Goal: Transaction & Acquisition: Obtain resource

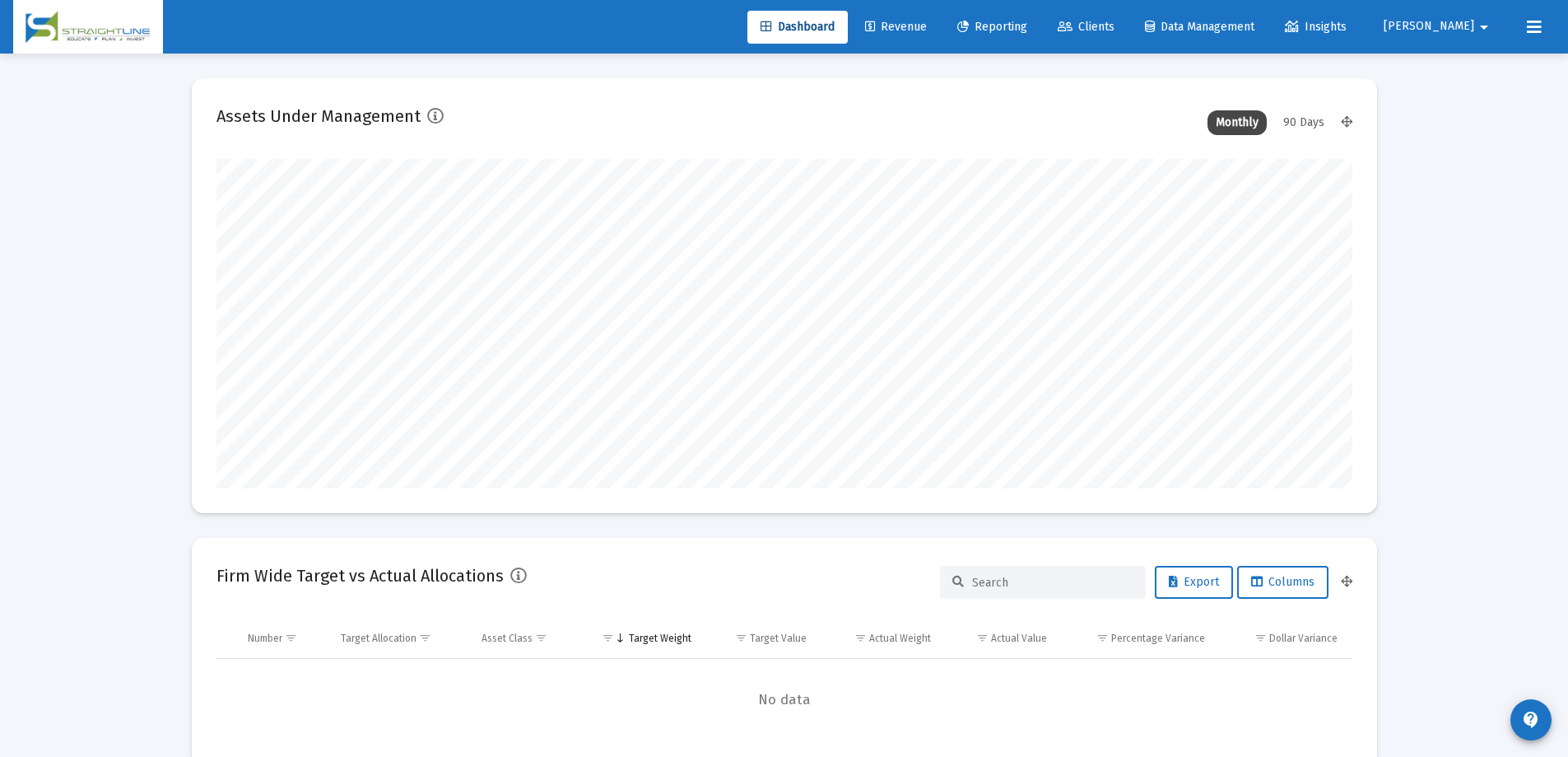
scroll to position [329, 611]
click at [1027, 25] on span "Reporting" at bounding box center [992, 26] width 70 height 14
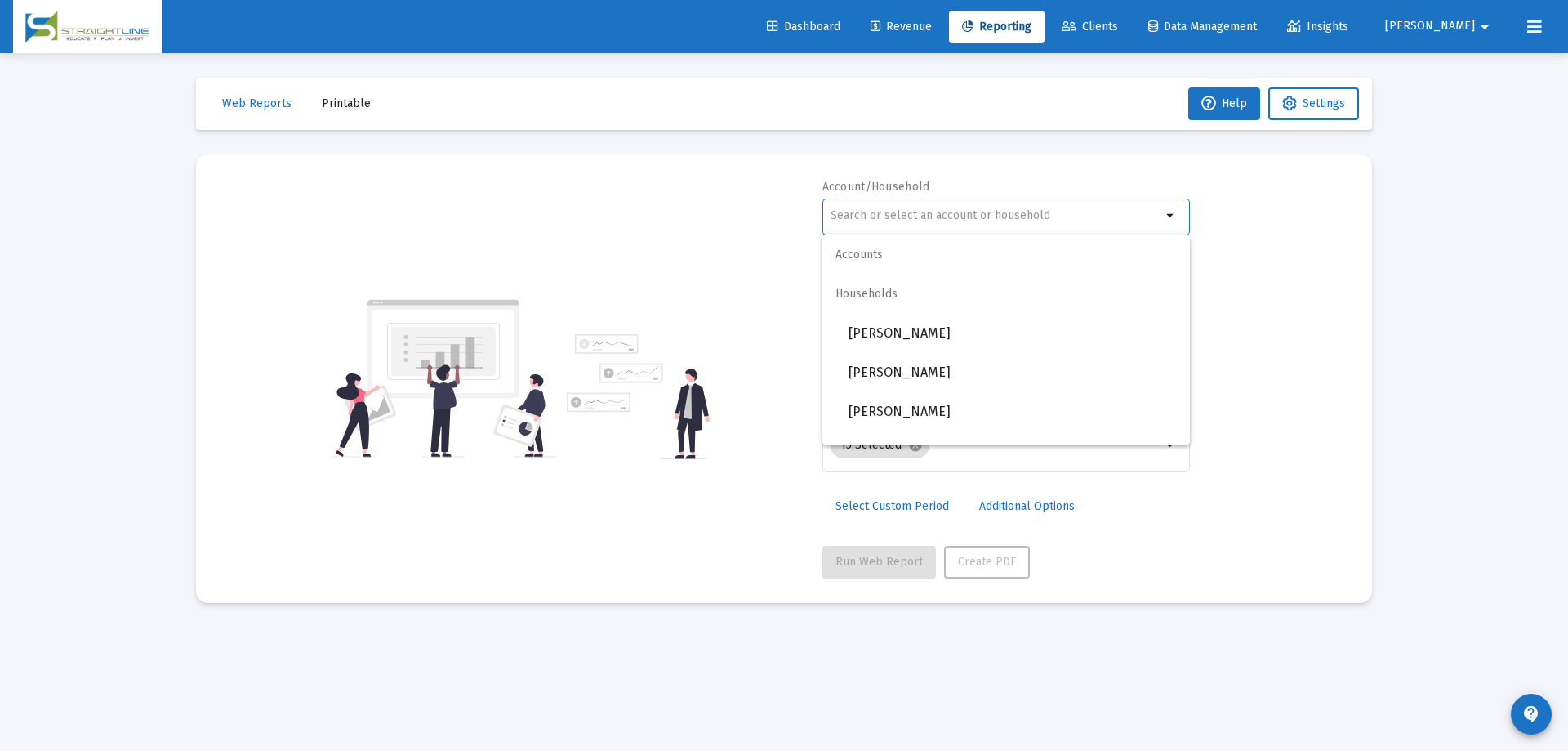
click at [928, 221] on input "text" at bounding box center [996, 215] width 331 height 13
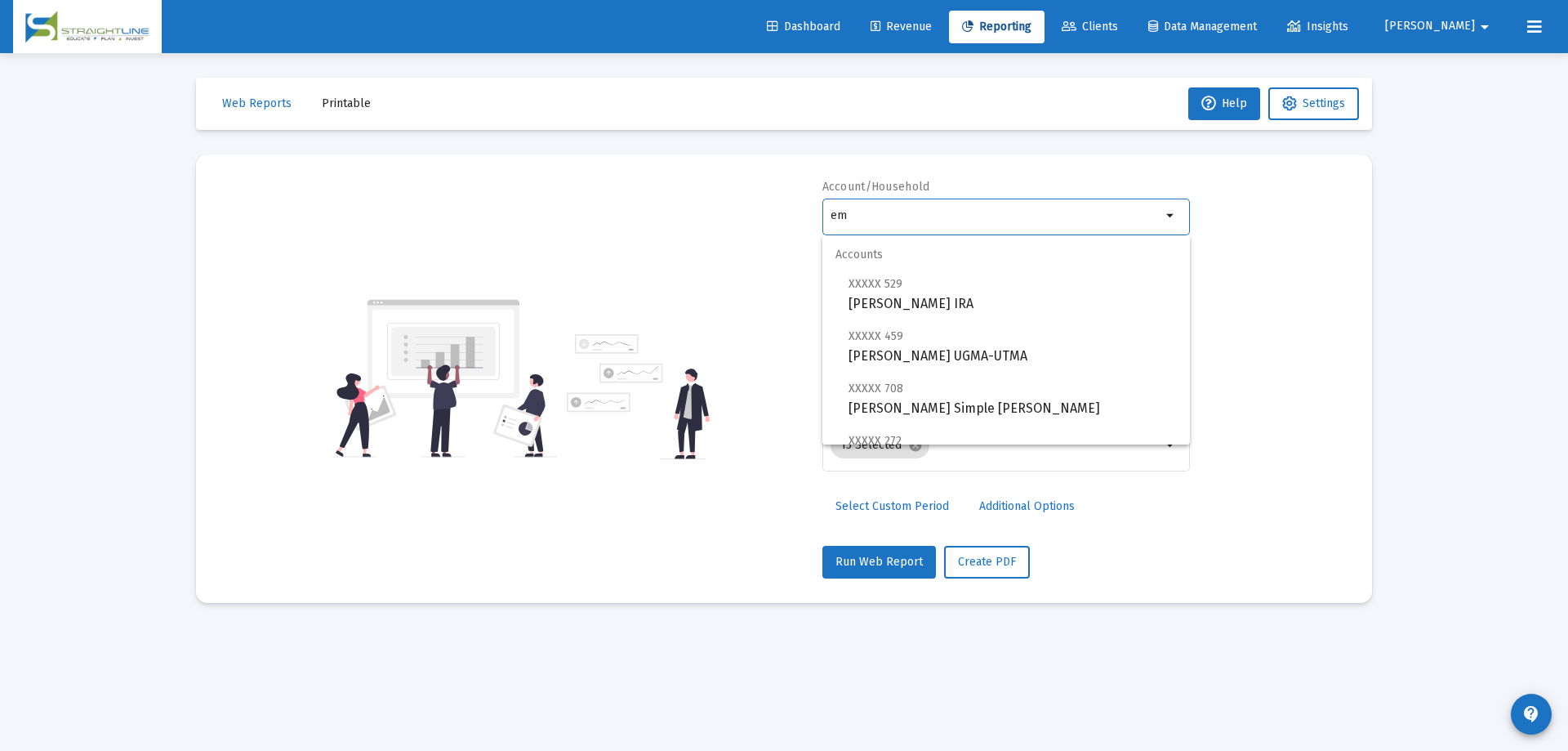
type input "e"
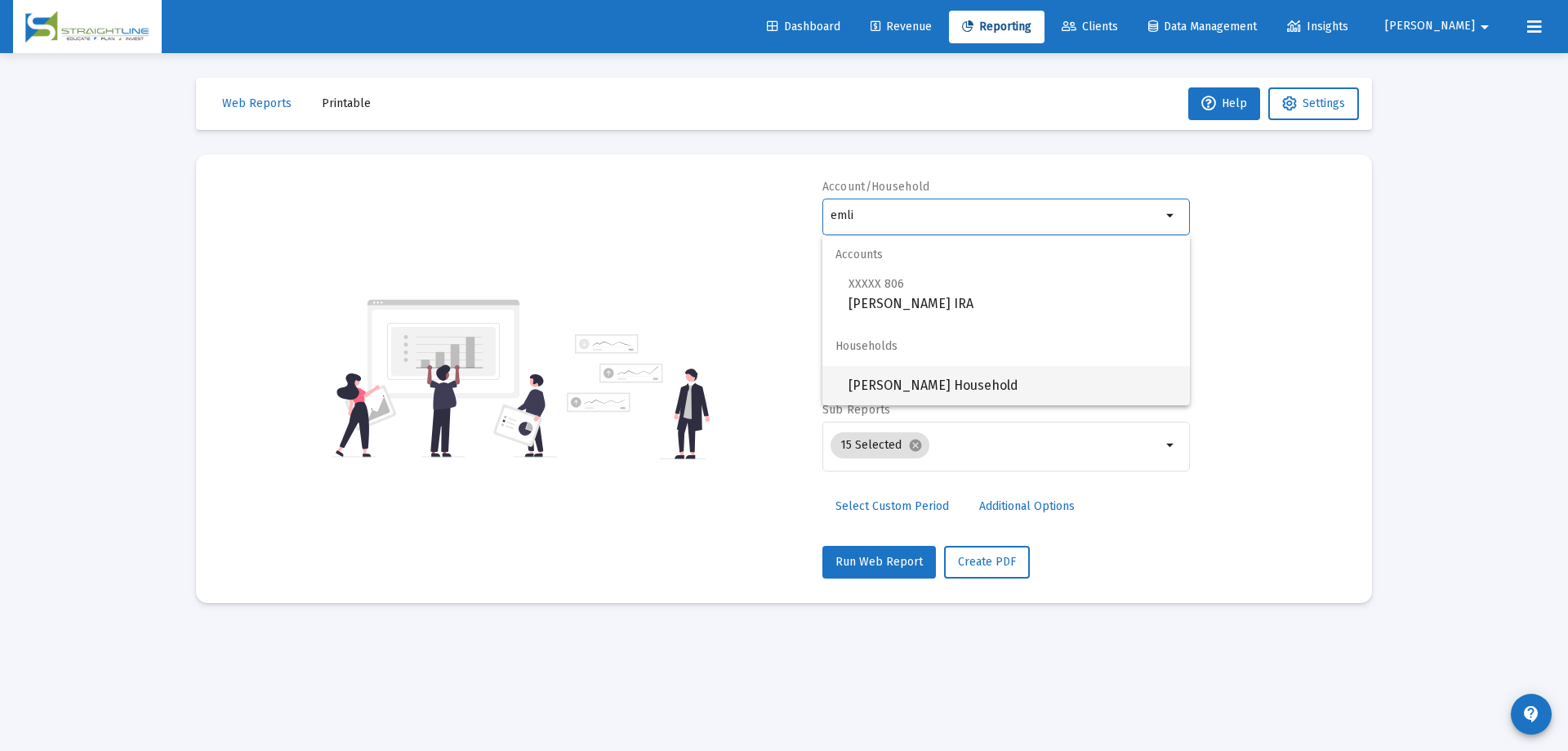
click at [983, 390] on span "[PERSON_NAME] Household" at bounding box center [1013, 386] width 328 height 39
type input "[PERSON_NAME] Household"
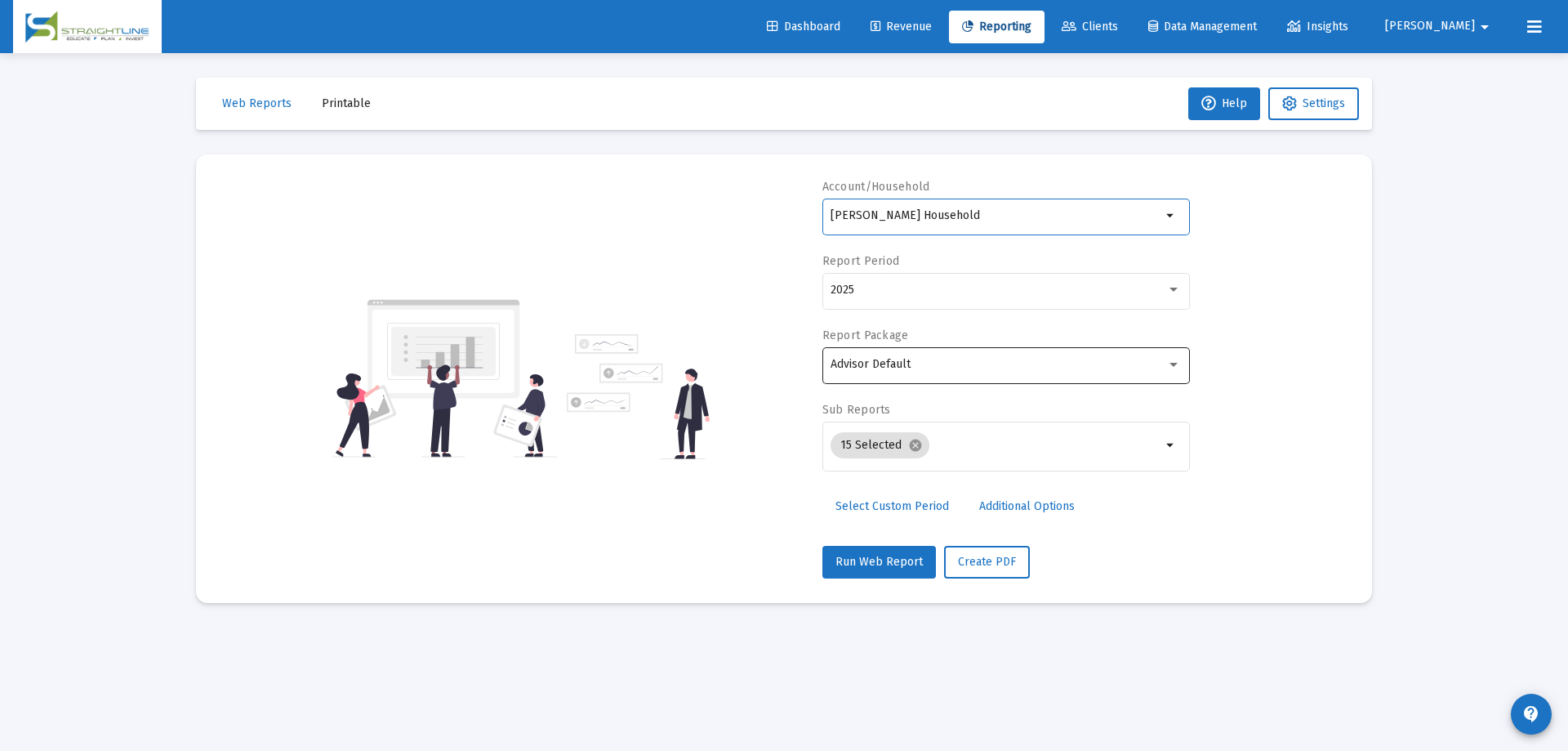
click at [980, 379] on div "Advisor Default" at bounding box center [1006, 363] width 351 height 40
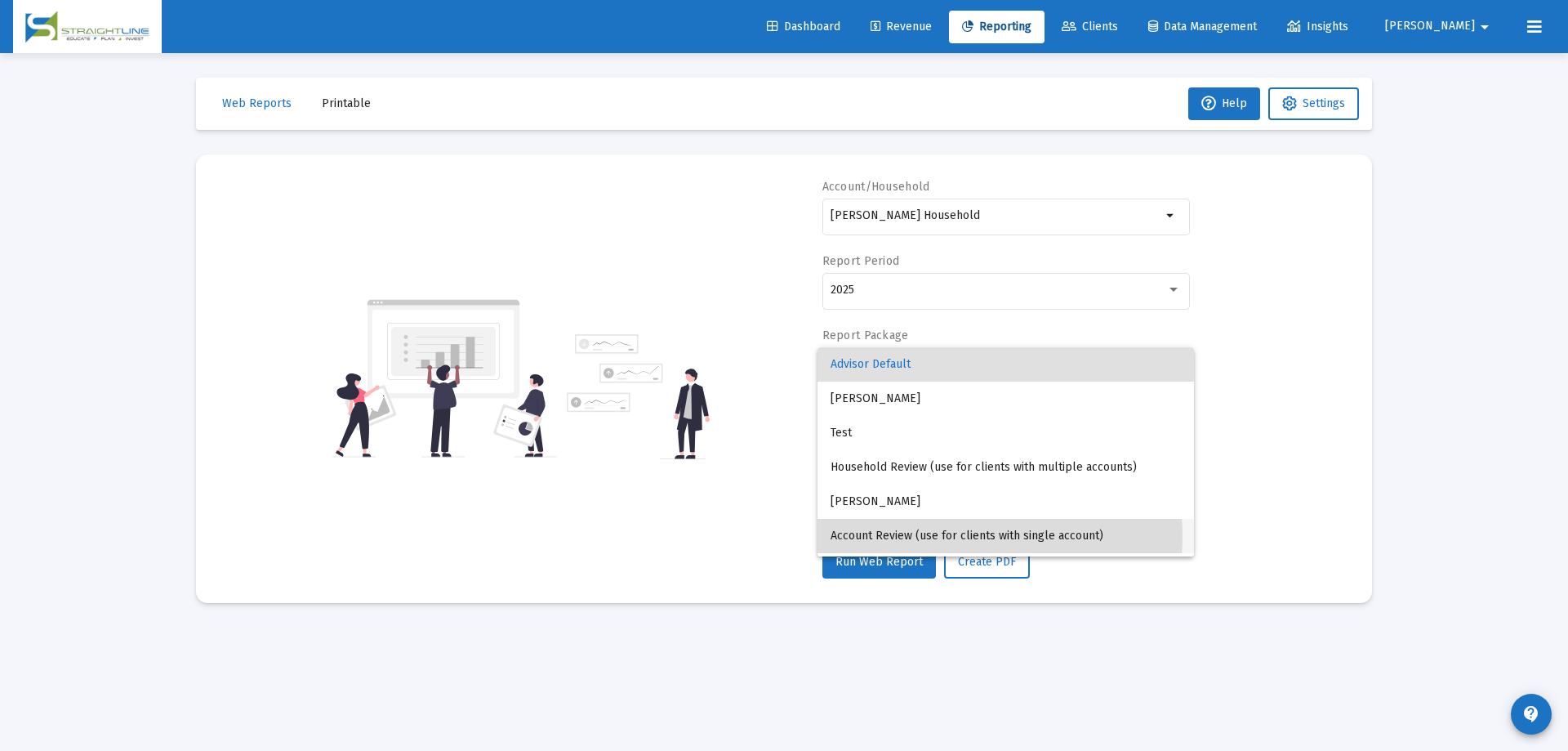
click at [982, 536] on span "Account Review (use for clients with single account)" at bounding box center [1006, 536] width 351 height 34
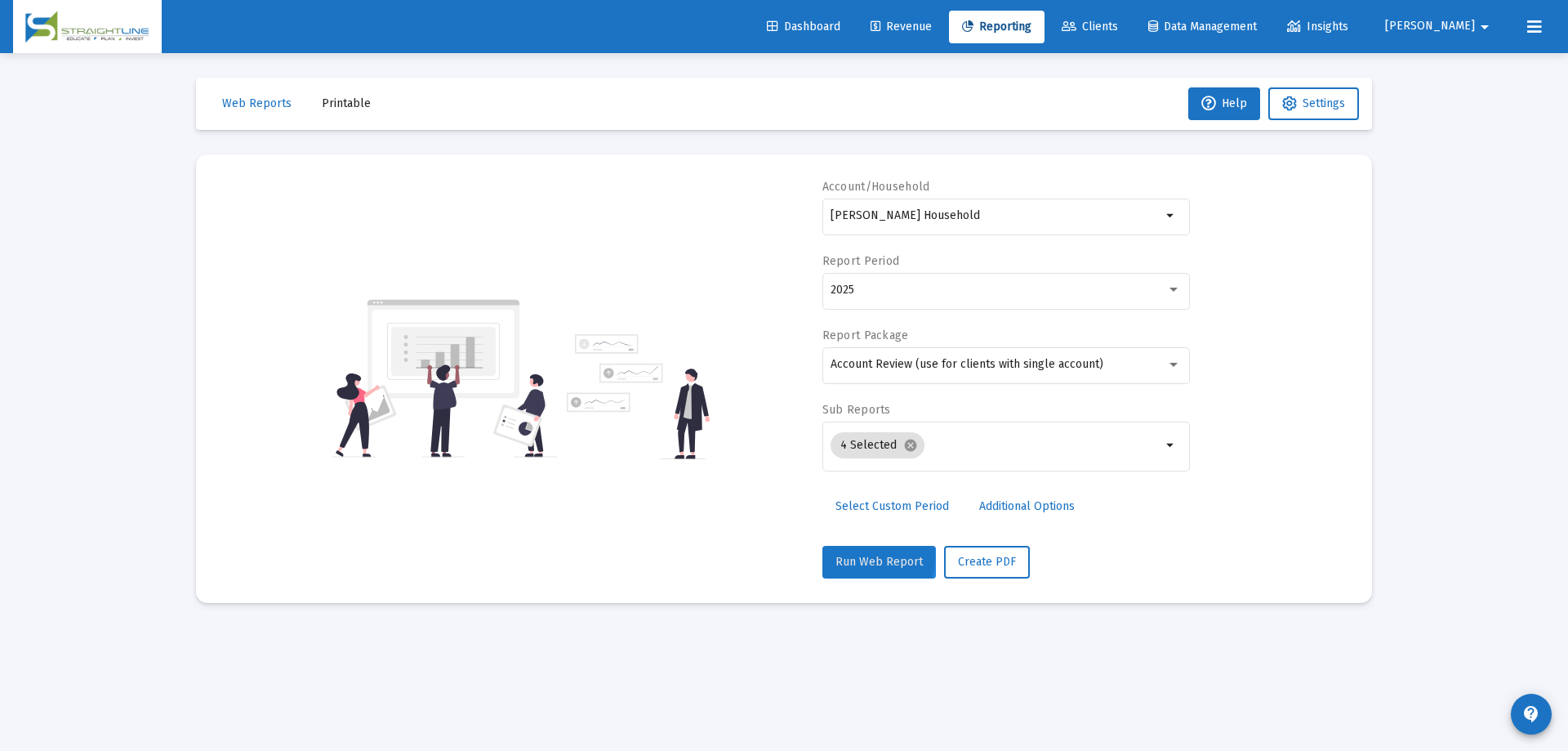
click at [849, 555] on span "Run Web Report" at bounding box center [878, 561] width 87 height 13
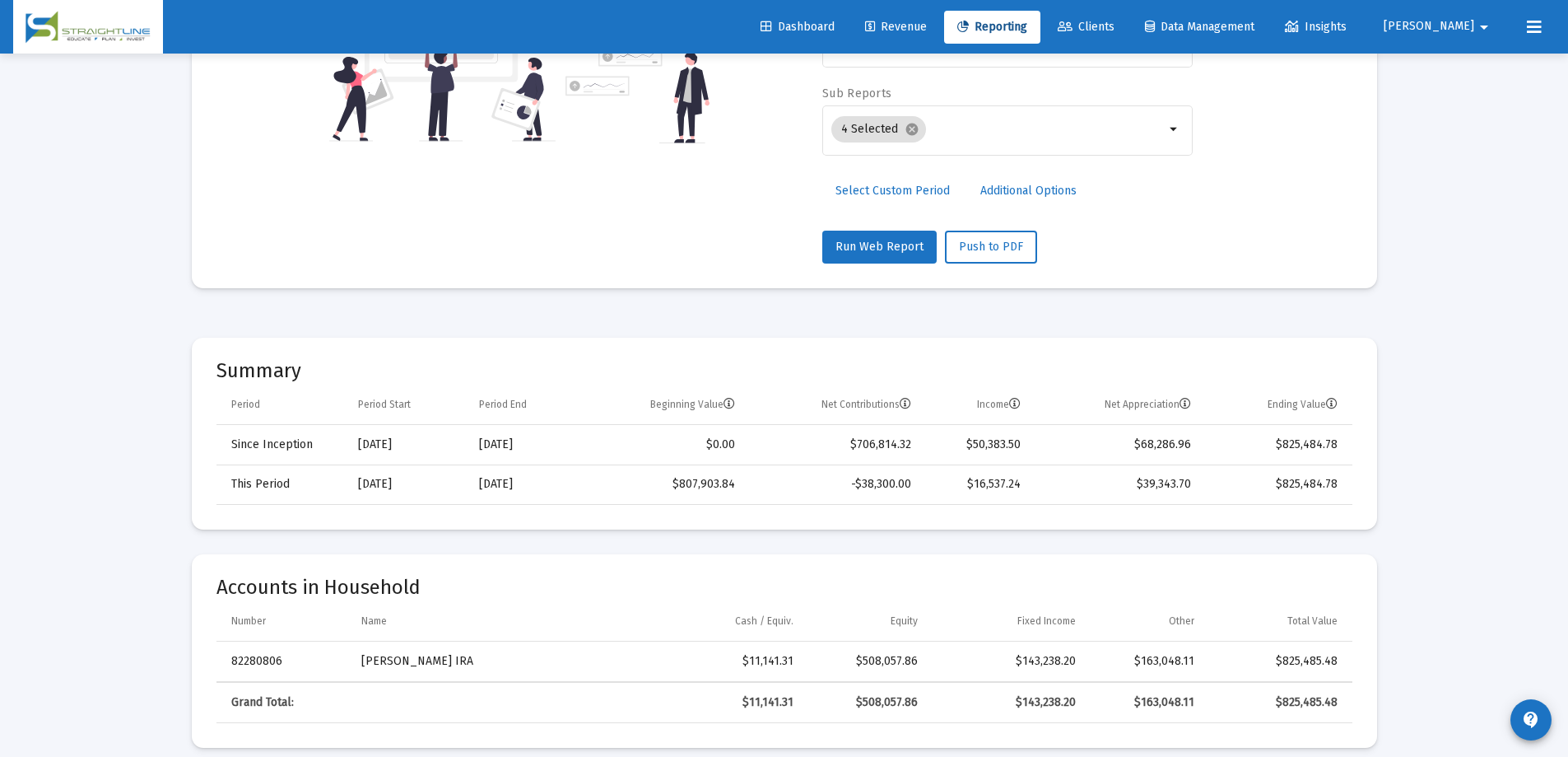
scroll to position [107, 0]
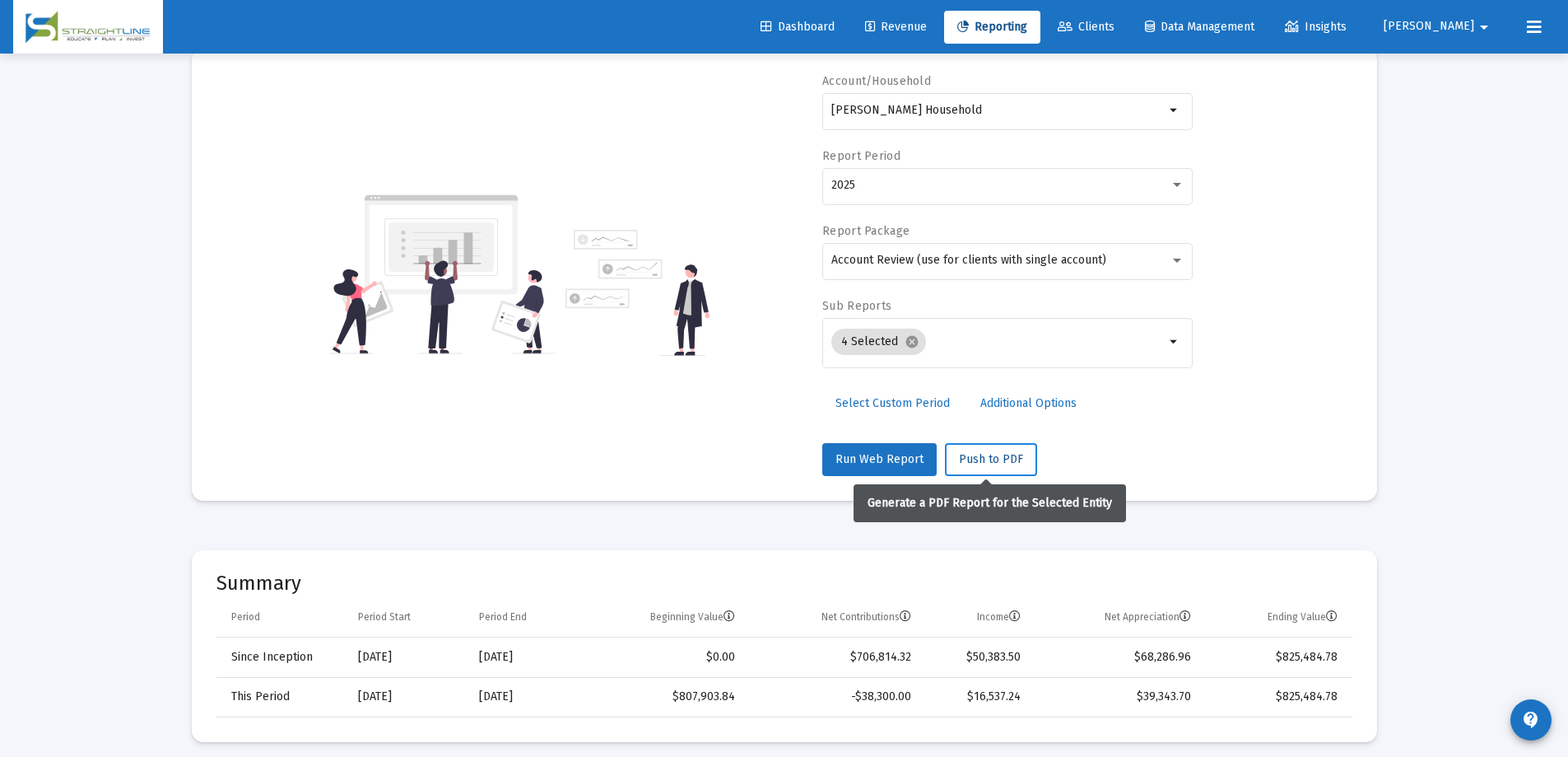
click at [986, 453] on span "Push to PDF" at bounding box center [991, 459] width 64 height 14
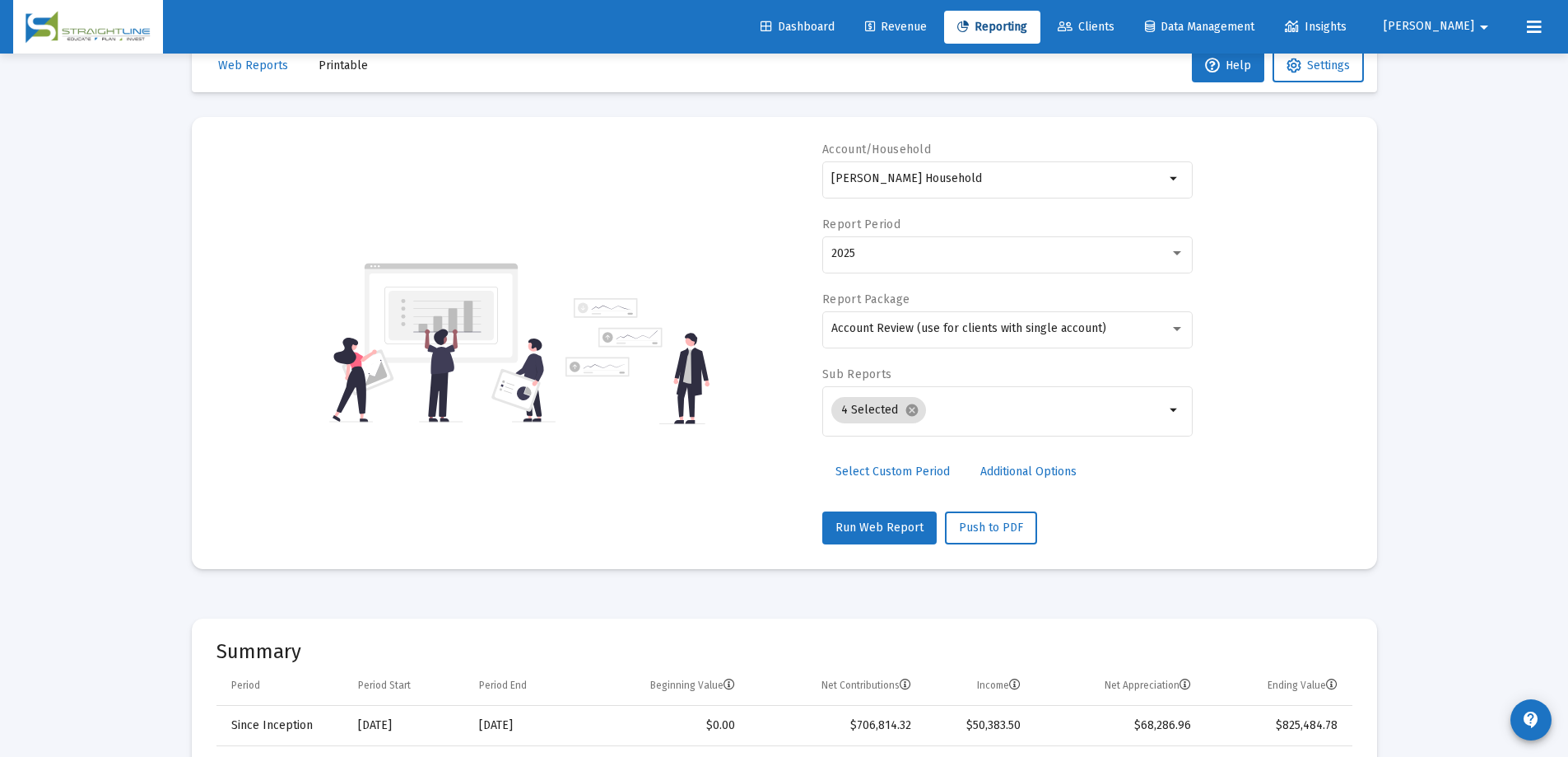
scroll to position [0, 0]
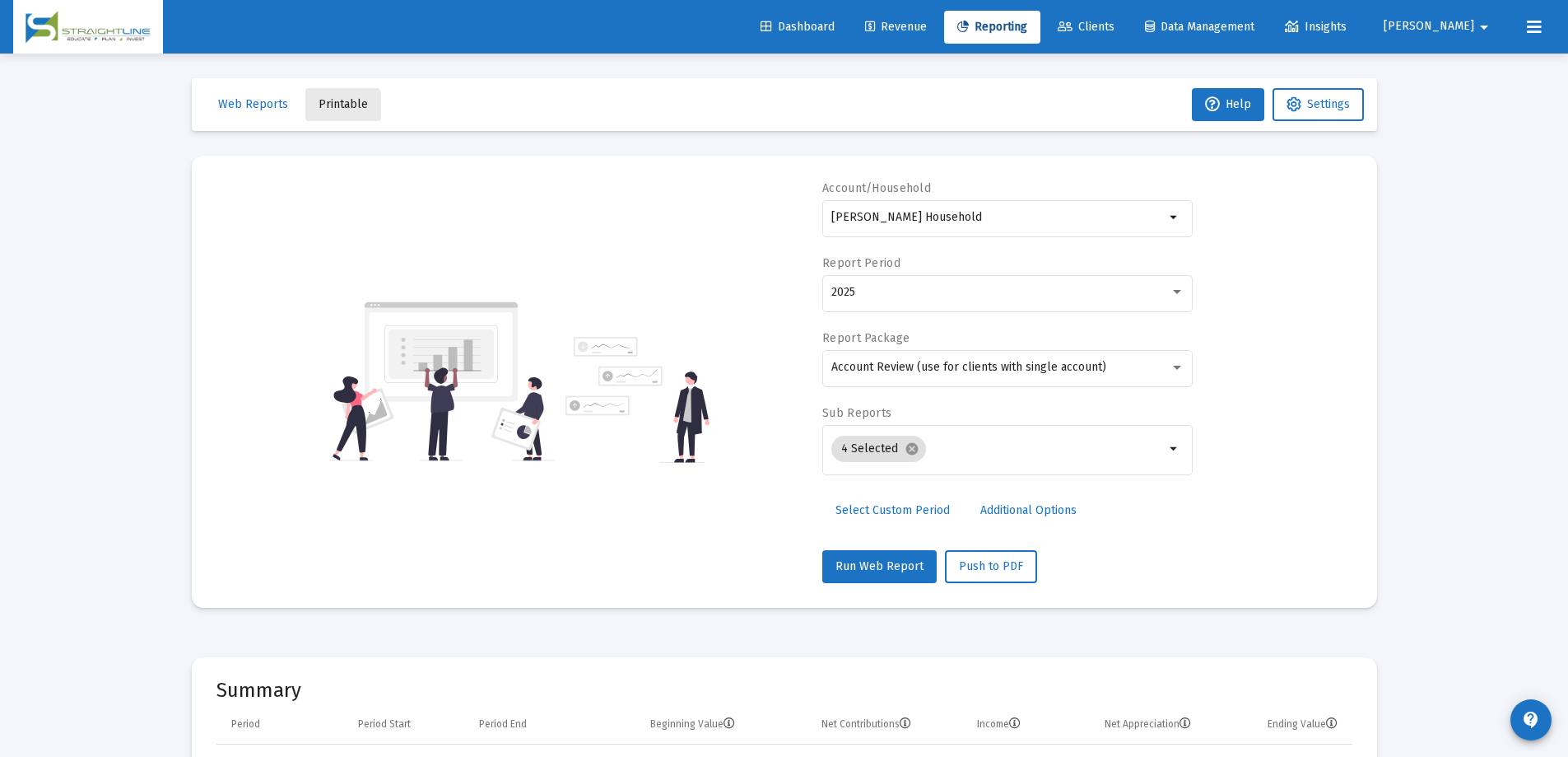
click at [338, 109] on span "Printable" at bounding box center [343, 103] width 50 height 14
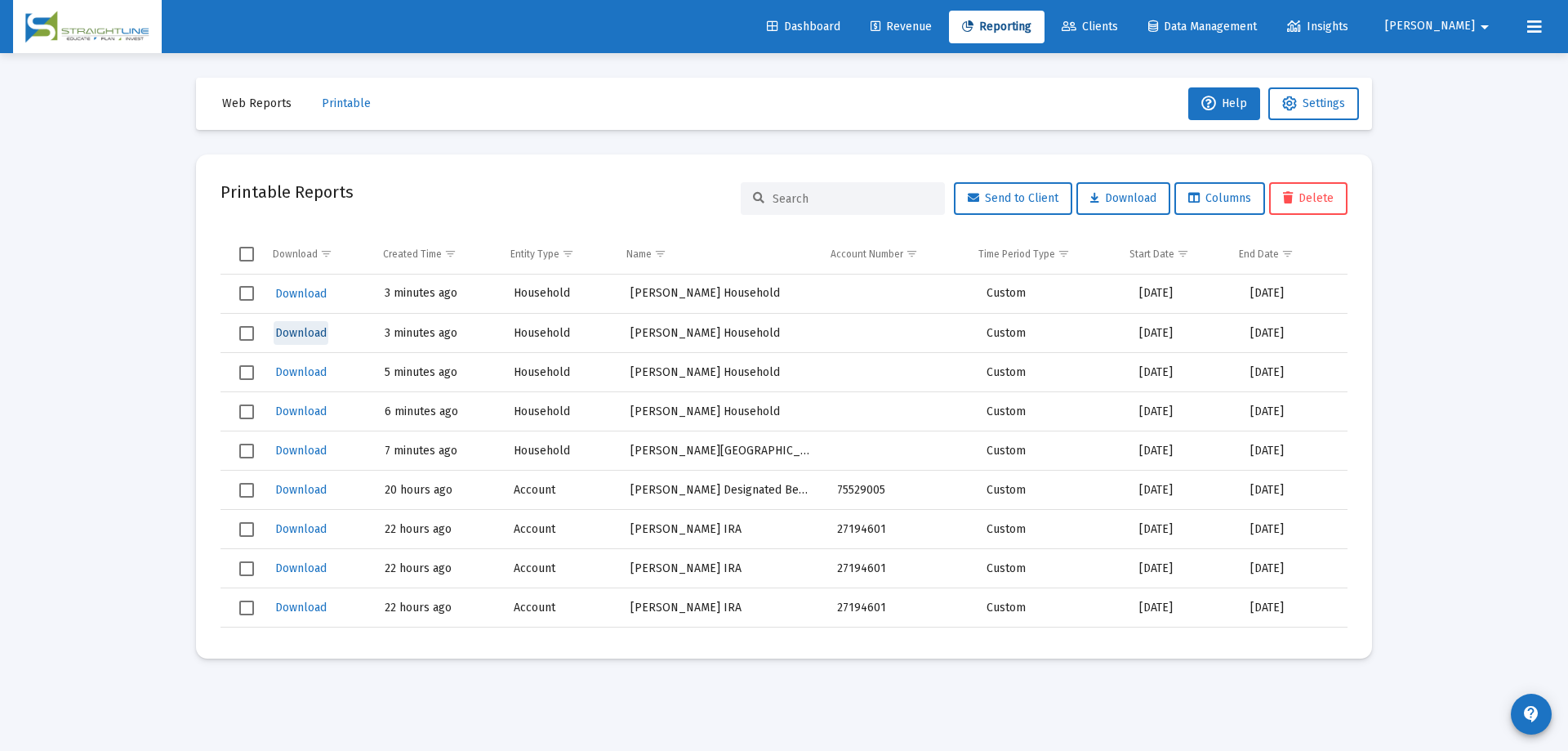
click at [297, 331] on span "Download" at bounding box center [301, 332] width 51 height 13
click at [1032, 23] on span "Reporting" at bounding box center [996, 26] width 69 height 13
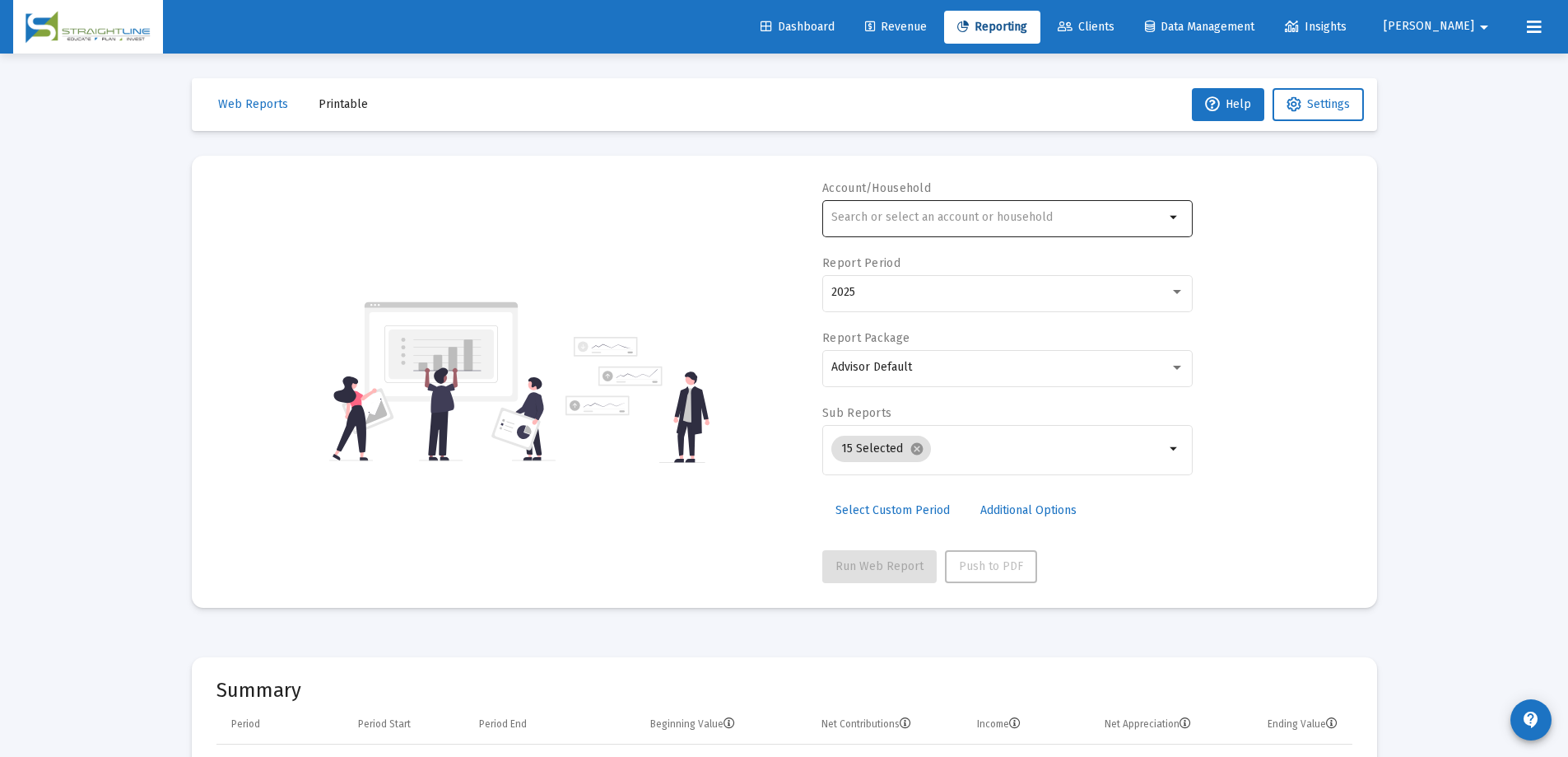
click at [931, 222] on input "text" at bounding box center [997, 217] width 334 height 14
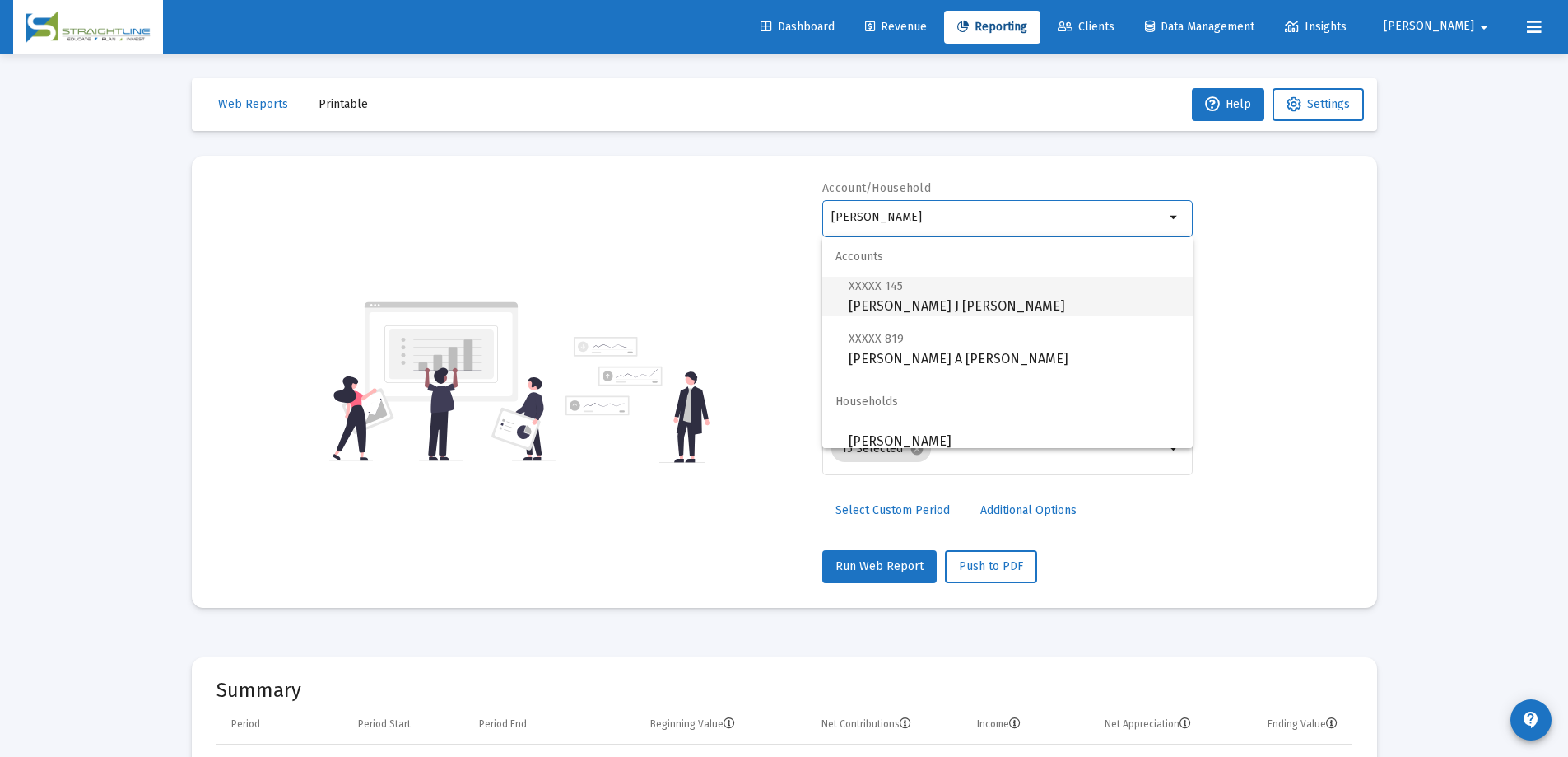
click at [940, 303] on span "XXXXX 145 [PERSON_NAME] J [PERSON_NAME]" at bounding box center [1015, 296] width 331 height 41
type input "[PERSON_NAME] J [PERSON_NAME]"
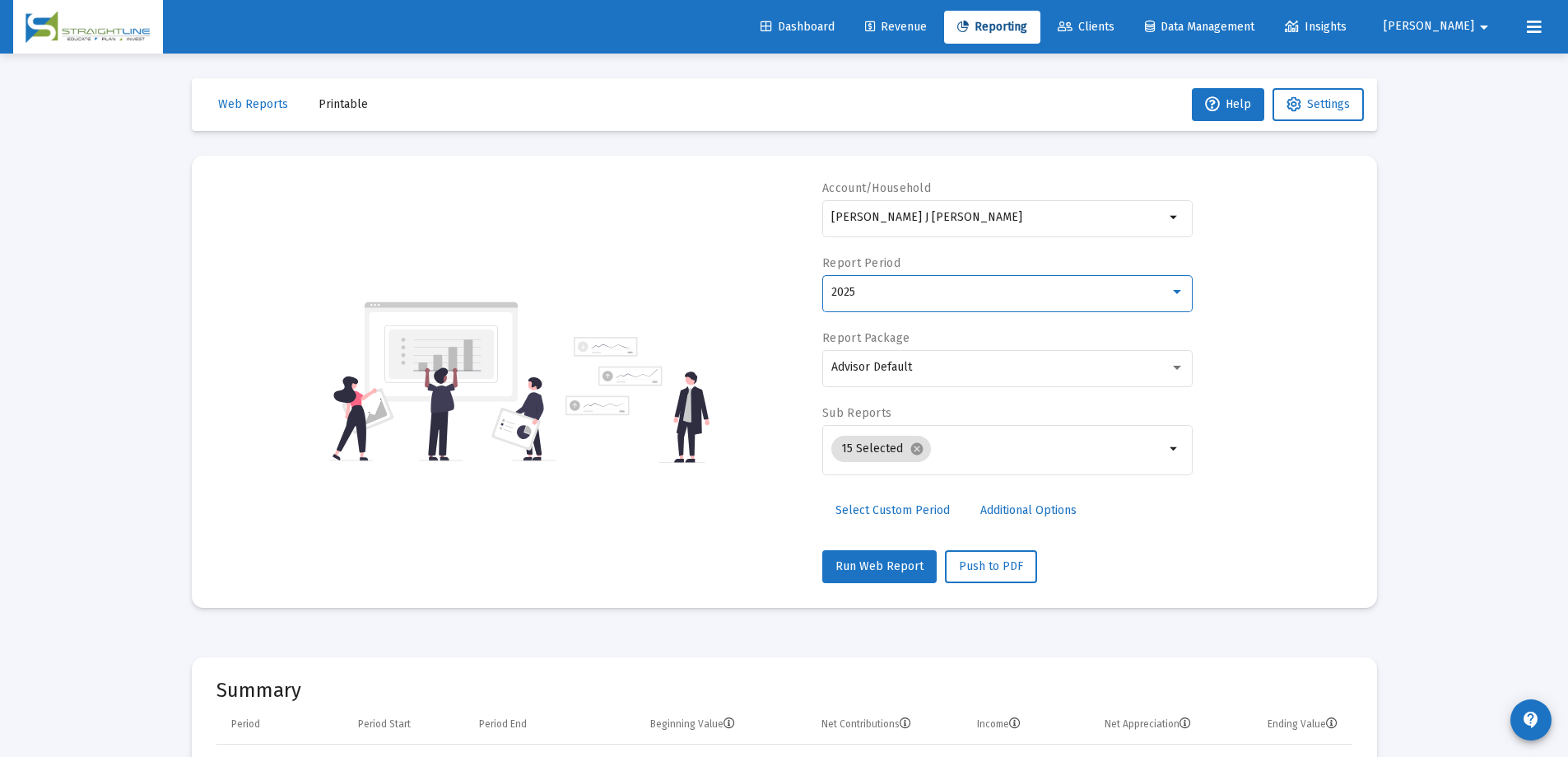
click at [940, 297] on div "2025" at bounding box center [1000, 292] width 338 height 14
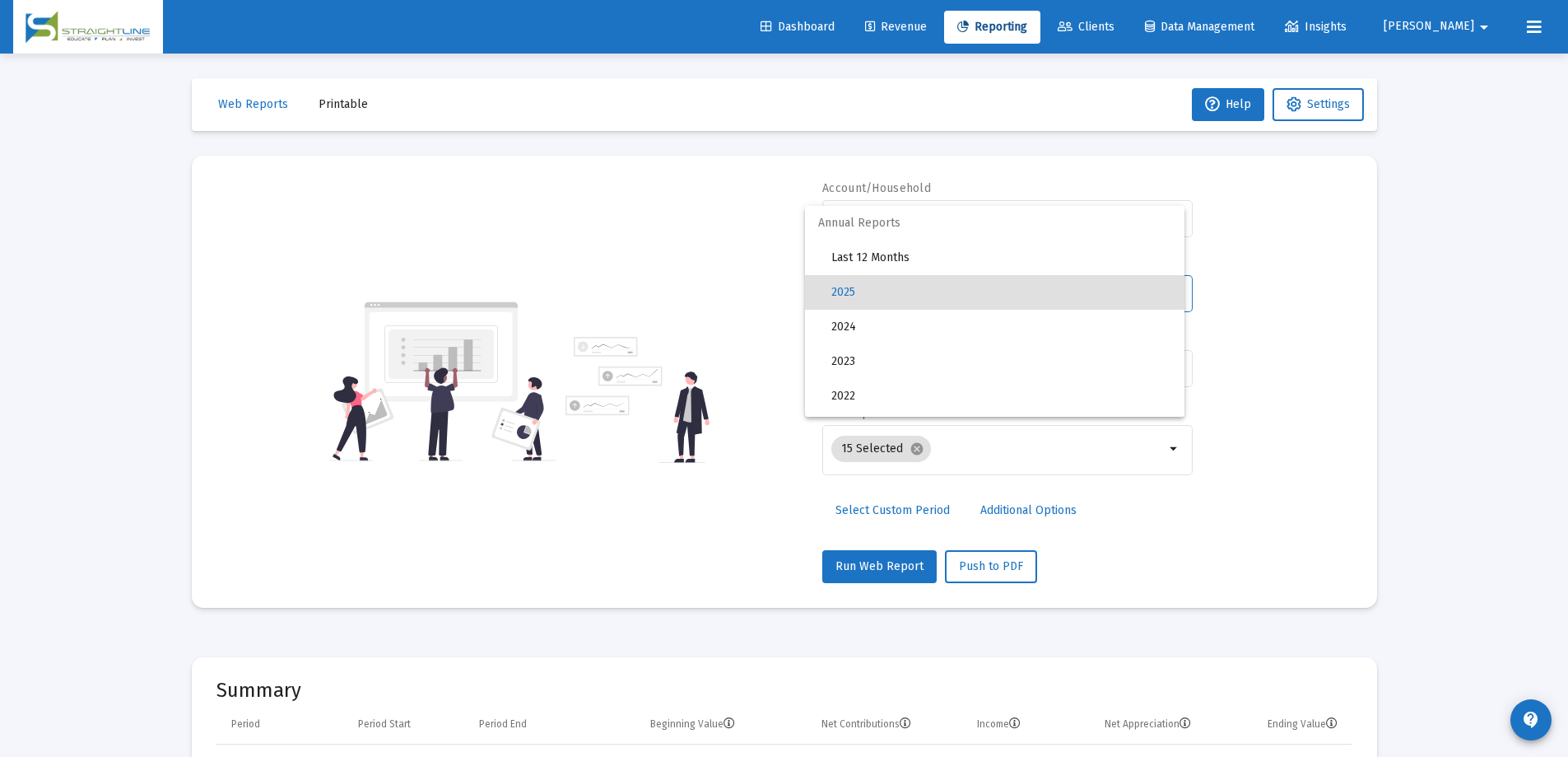
click at [940, 297] on span "2025" at bounding box center [1001, 292] width 340 height 34
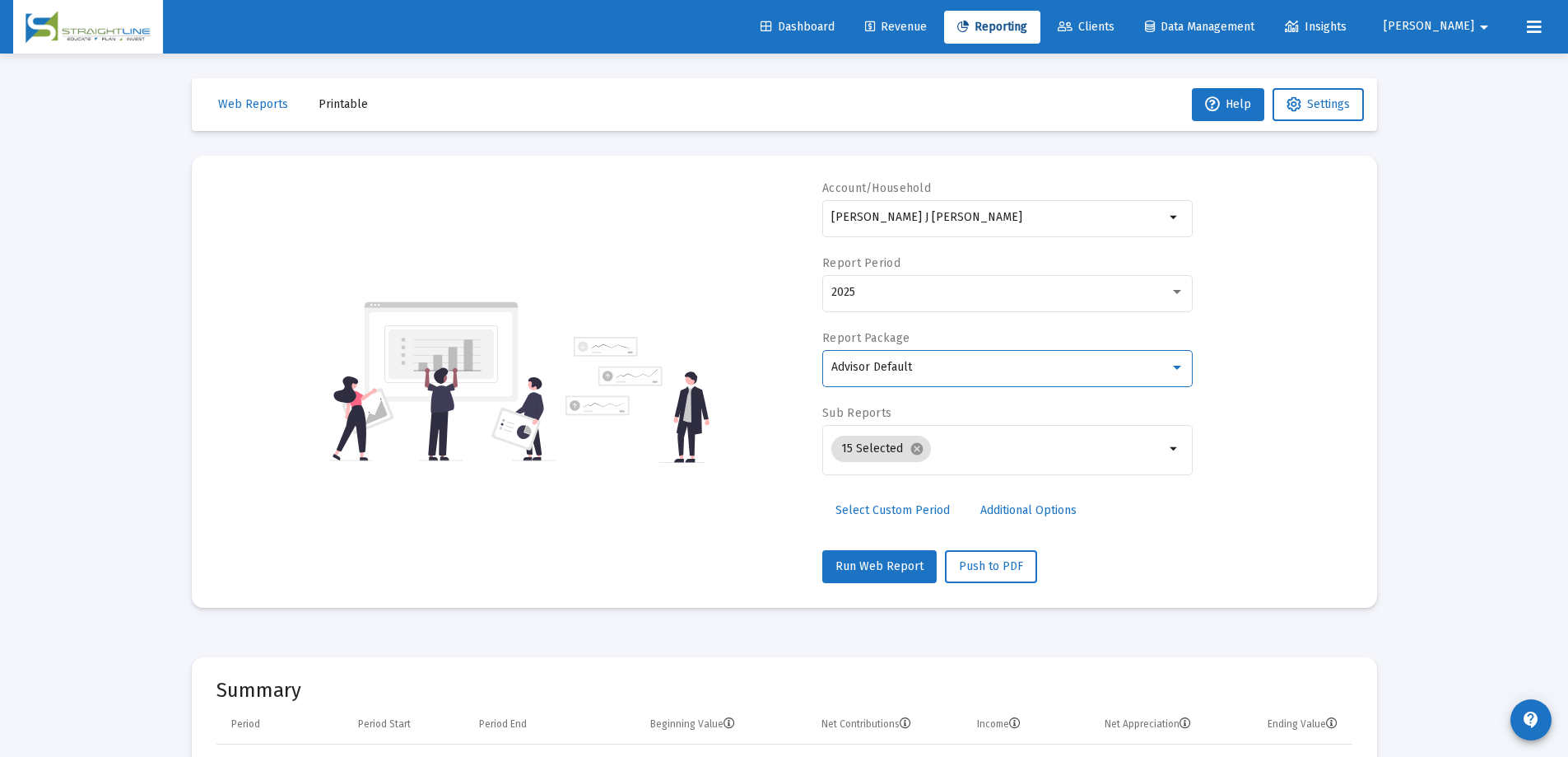
click at [978, 362] on div "Advisor Default" at bounding box center [1000, 367] width 338 height 14
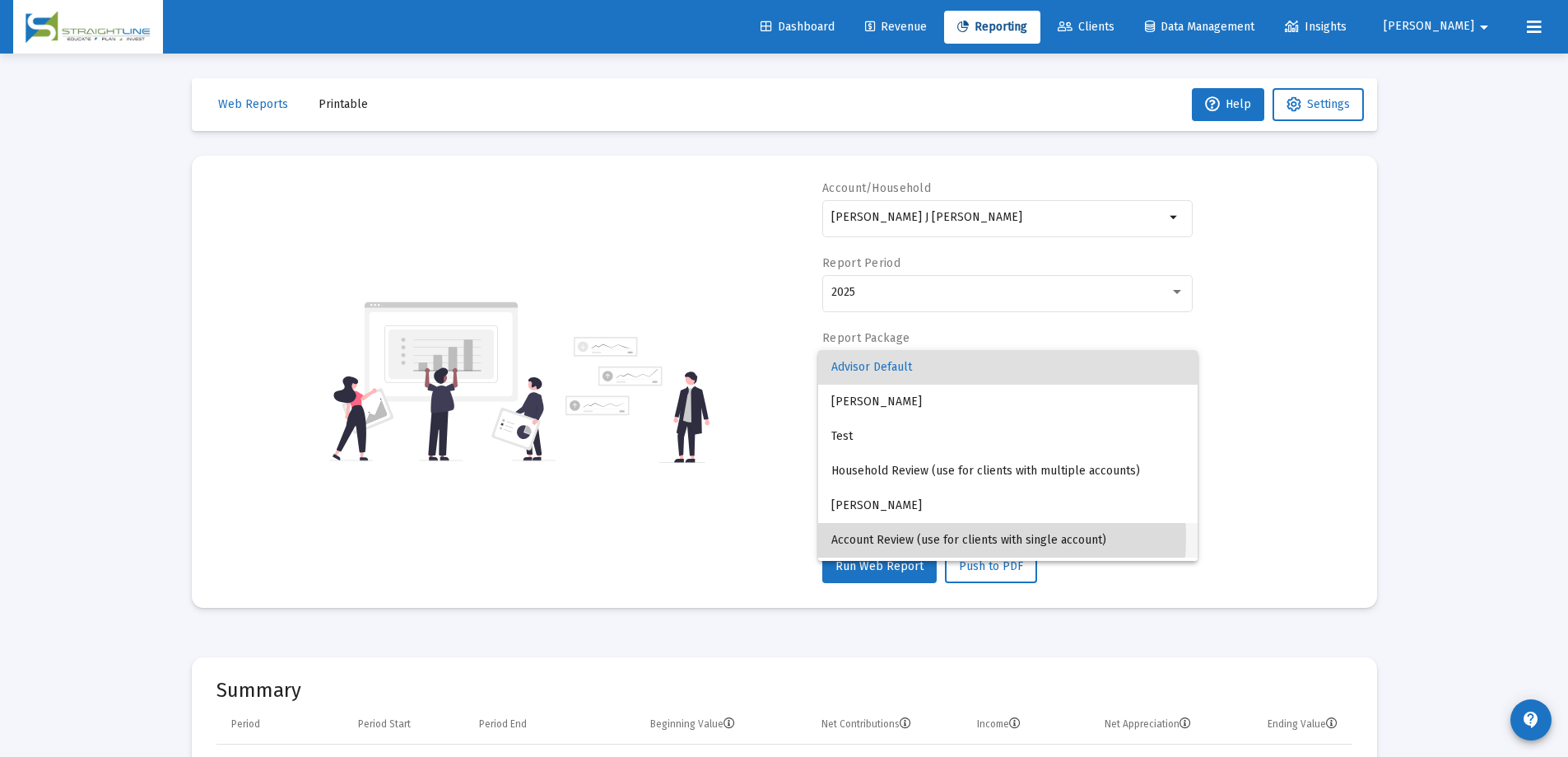
click at [949, 537] on span "Account Review (use for clients with single account)" at bounding box center [1007, 540] width 354 height 34
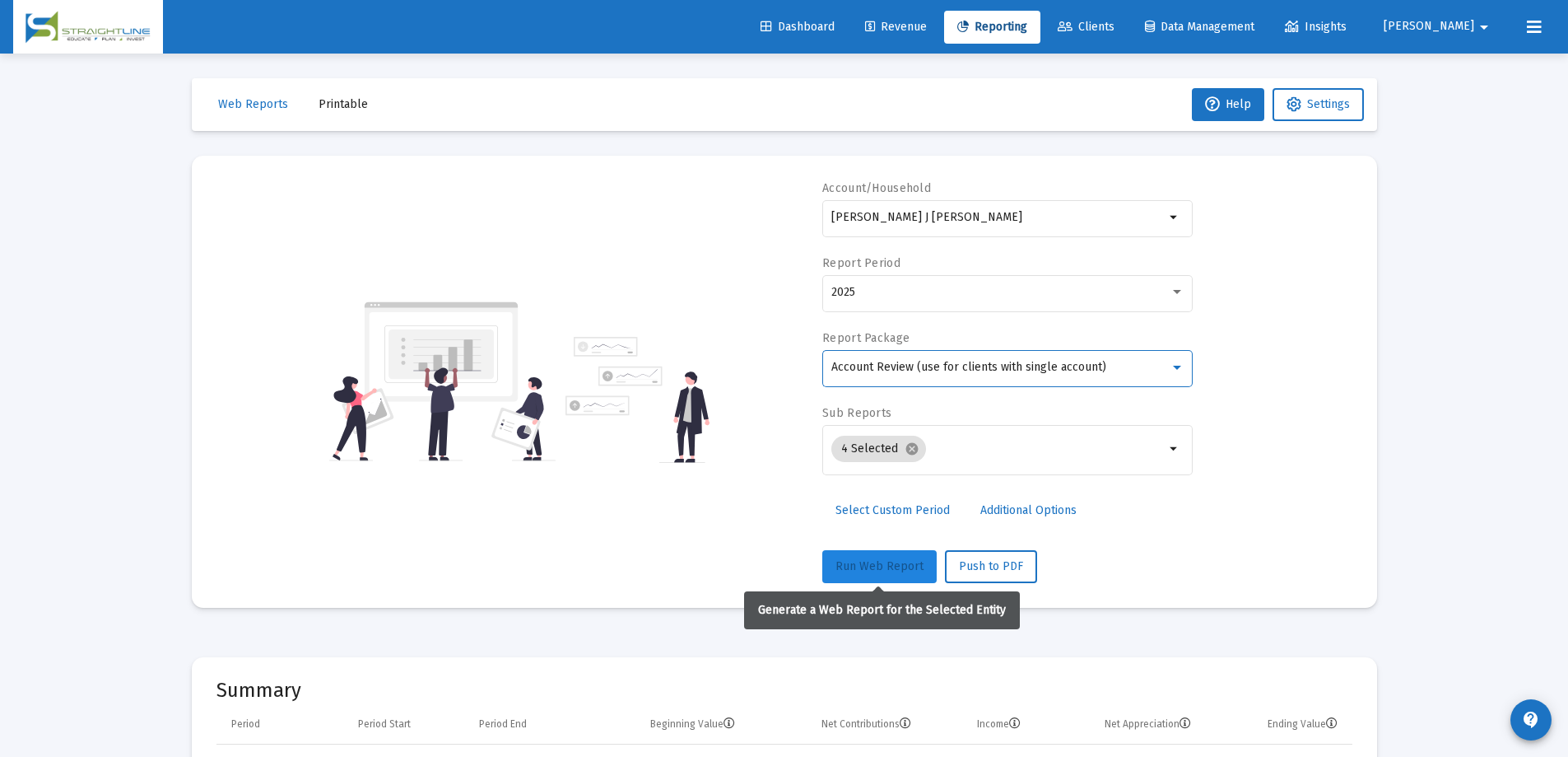
click at [875, 569] on span "Run Web Report" at bounding box center [879, 565] width 88 height 14
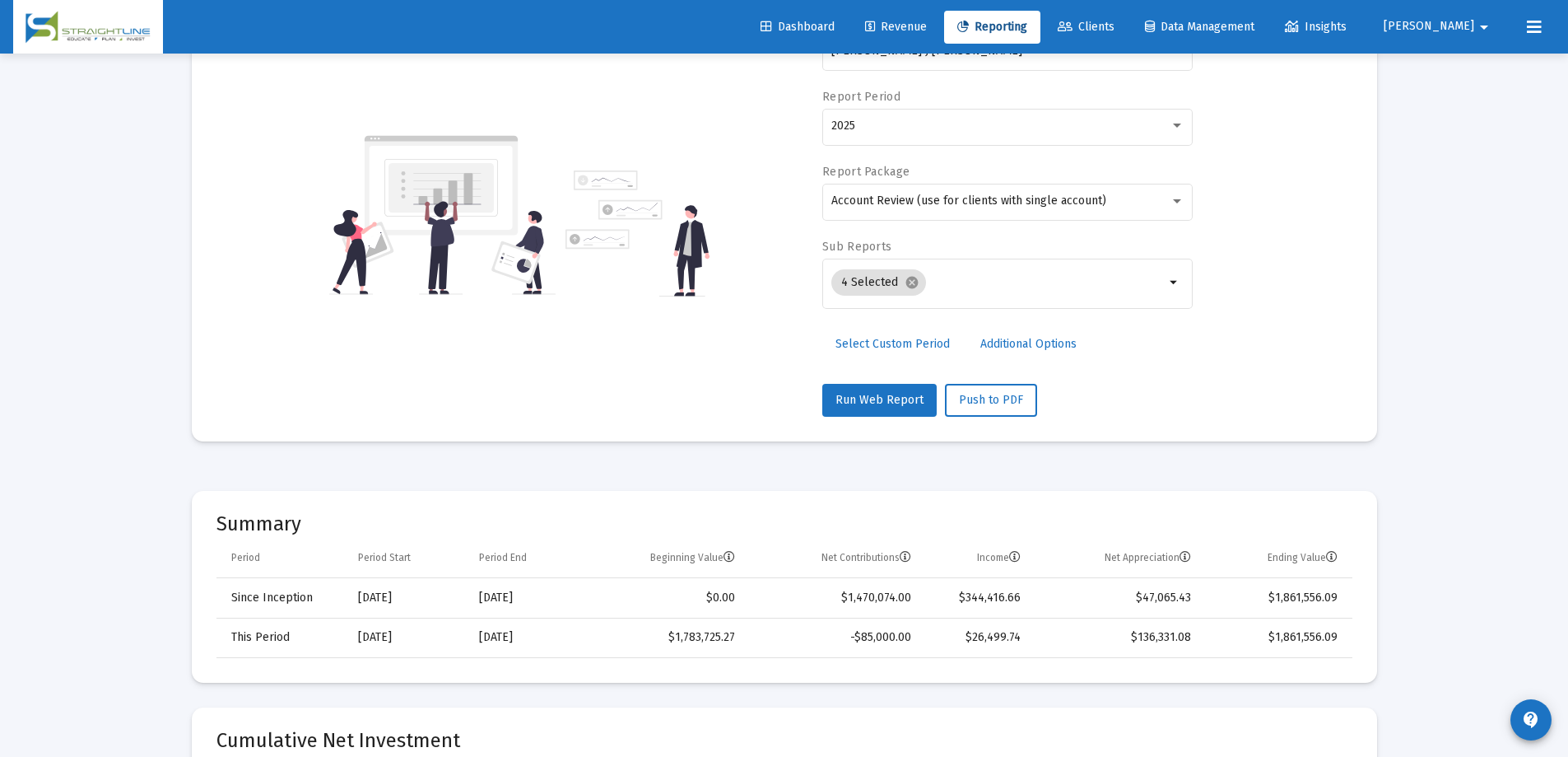
scroll to position [247, 0]
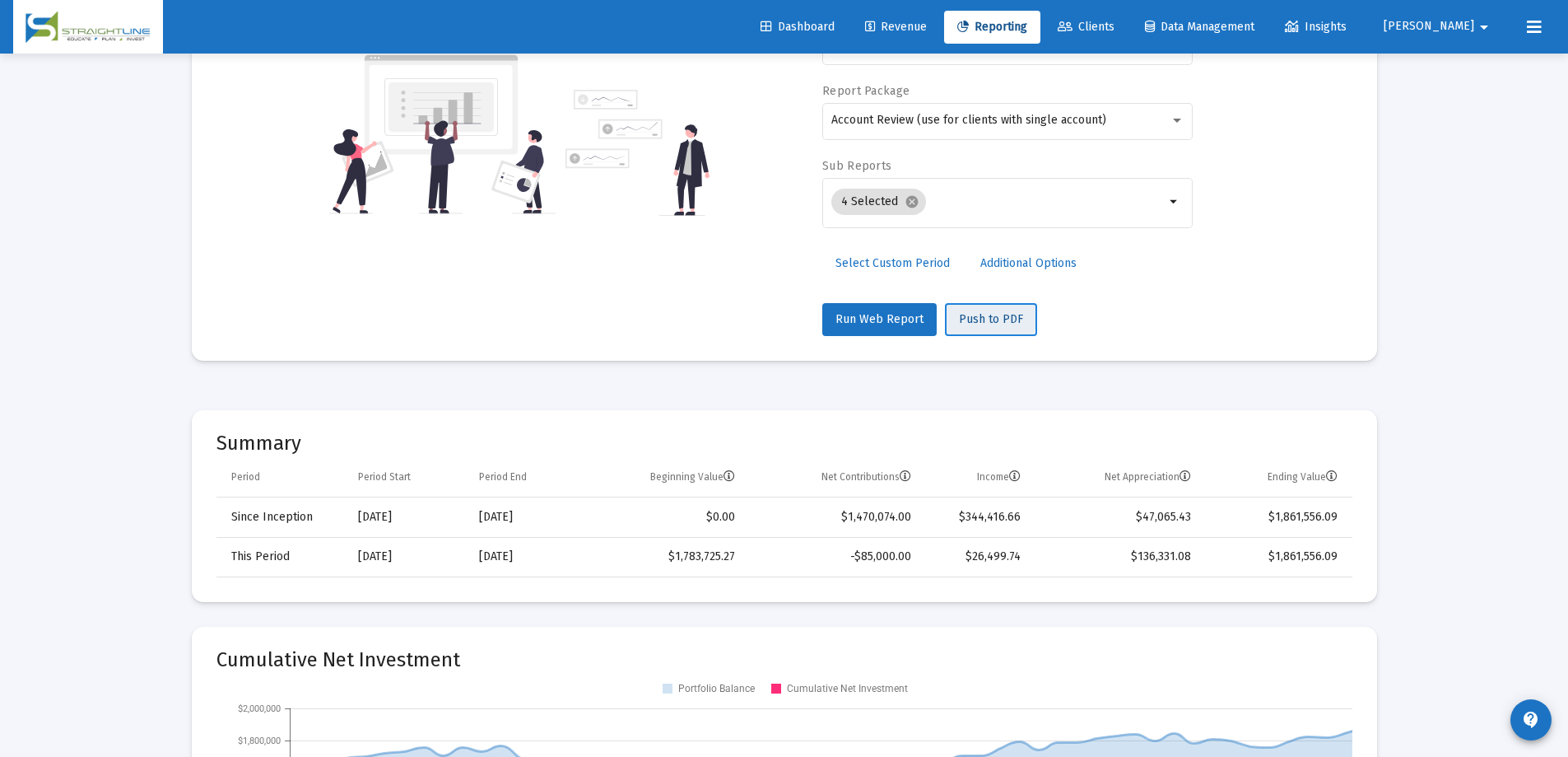
click at [960, 317] on span "Push to PDF" at bounding box center [991, 318] width 64 height 14
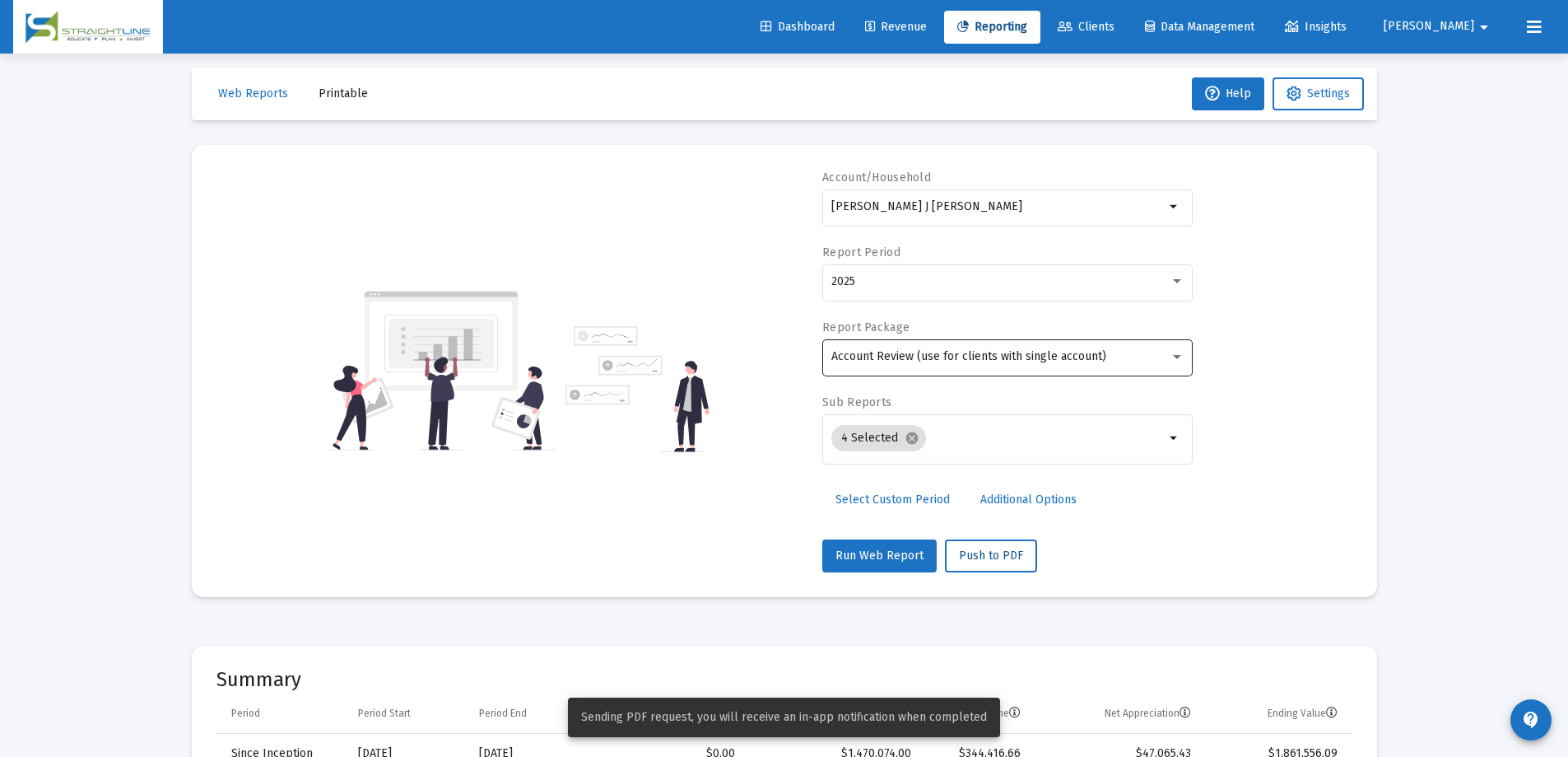
scroll to position [0, 0]
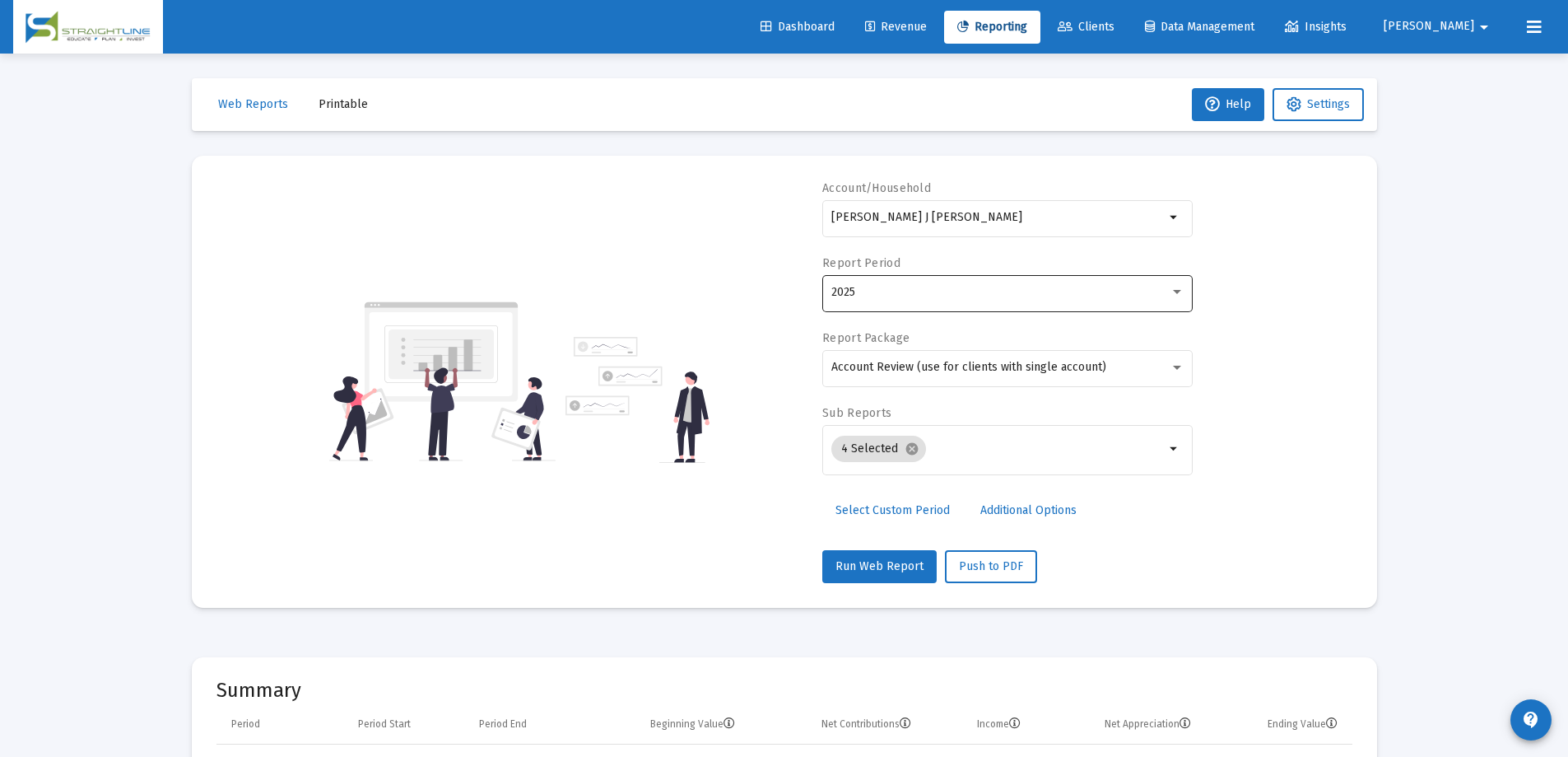
click at [1070, 293] on div "2025" at bounding box center [1000, 292] width 338 height 14
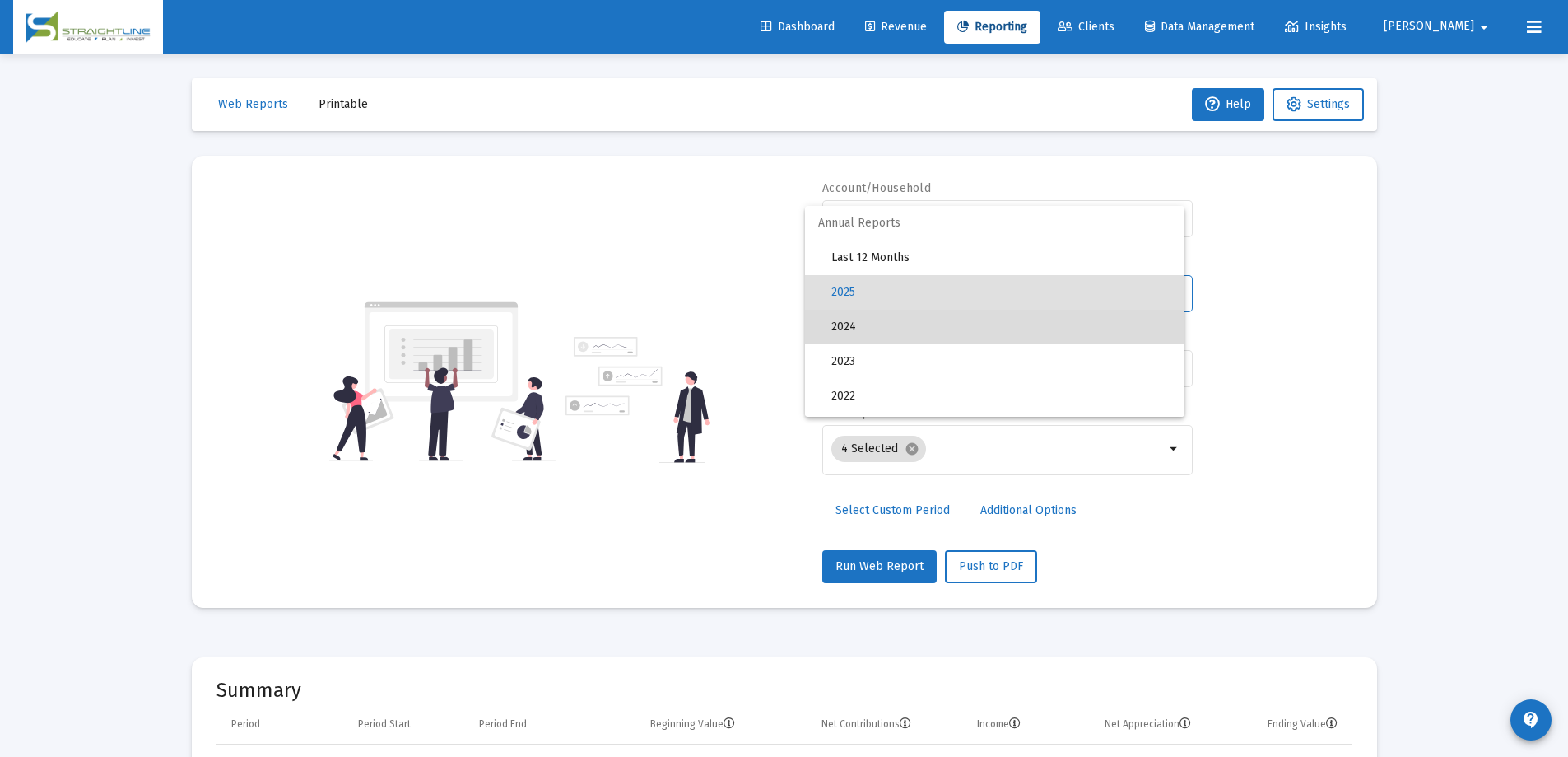
click at [1036, 317] on span "2024" at bounding box center [1001, 326] width 340 height 34
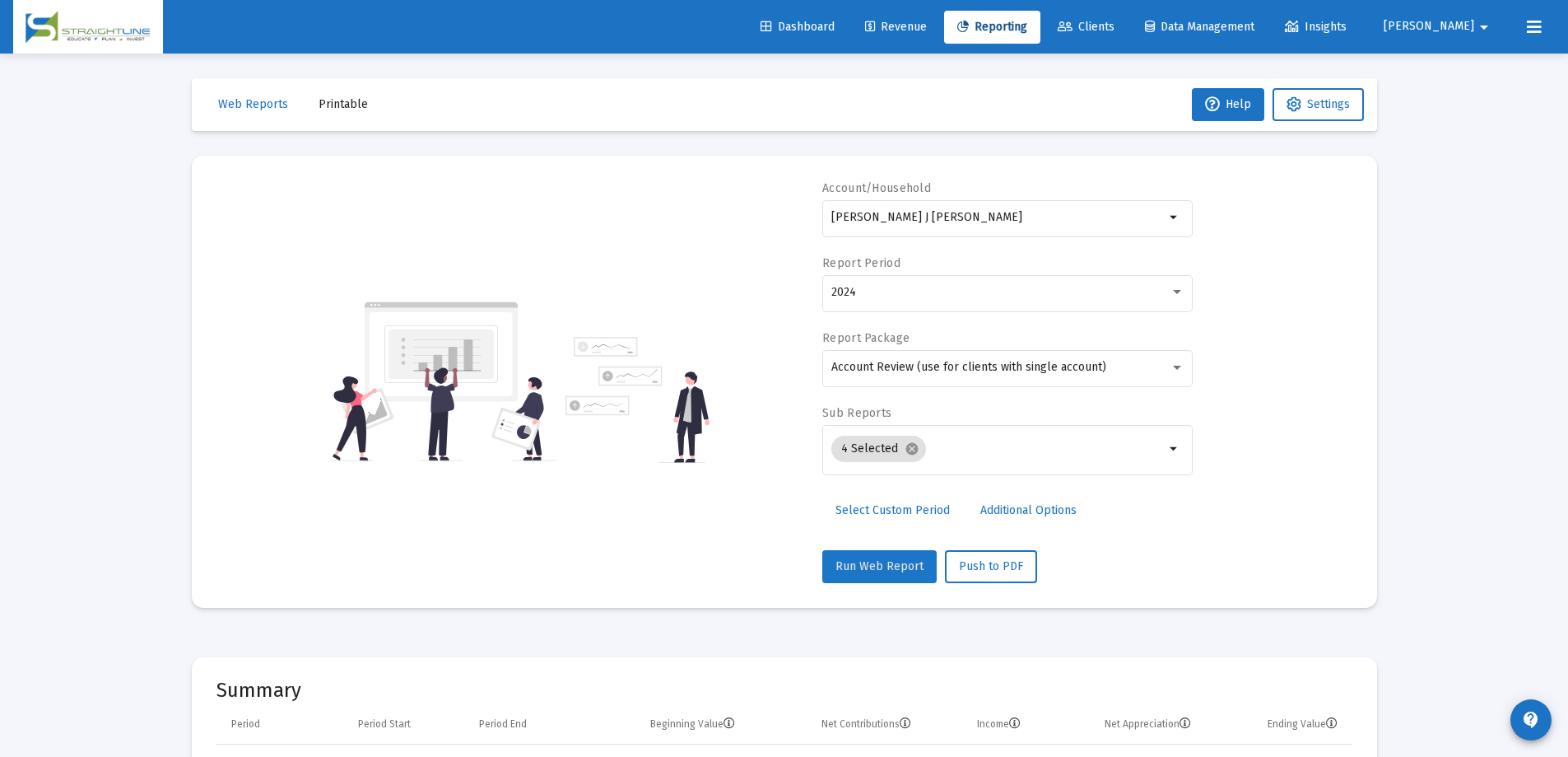
click at [897, 568] on span "Run Web Report" at bounding box center [879, 565] width 88 height 14
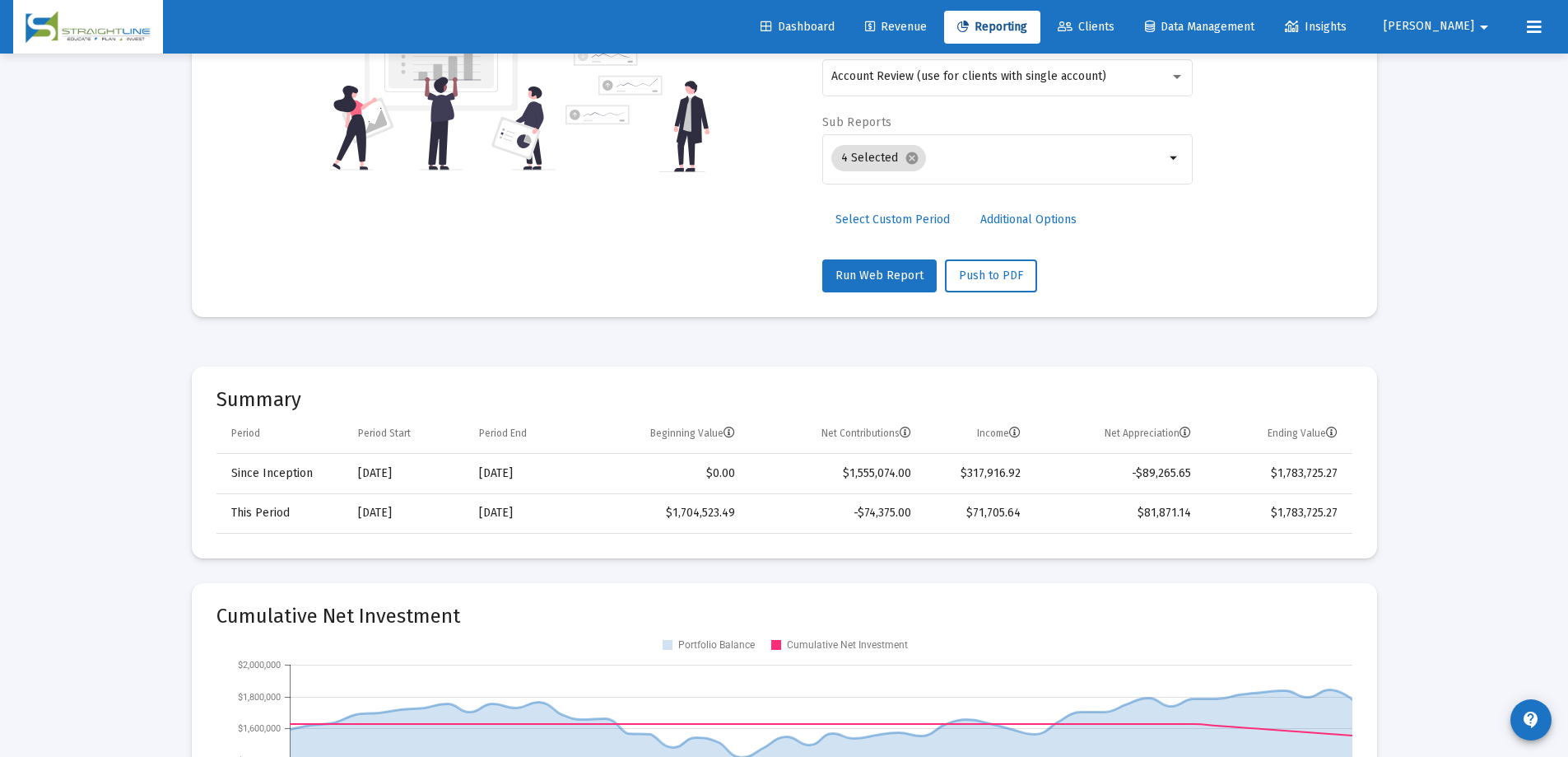
scroll to position [329, 0]
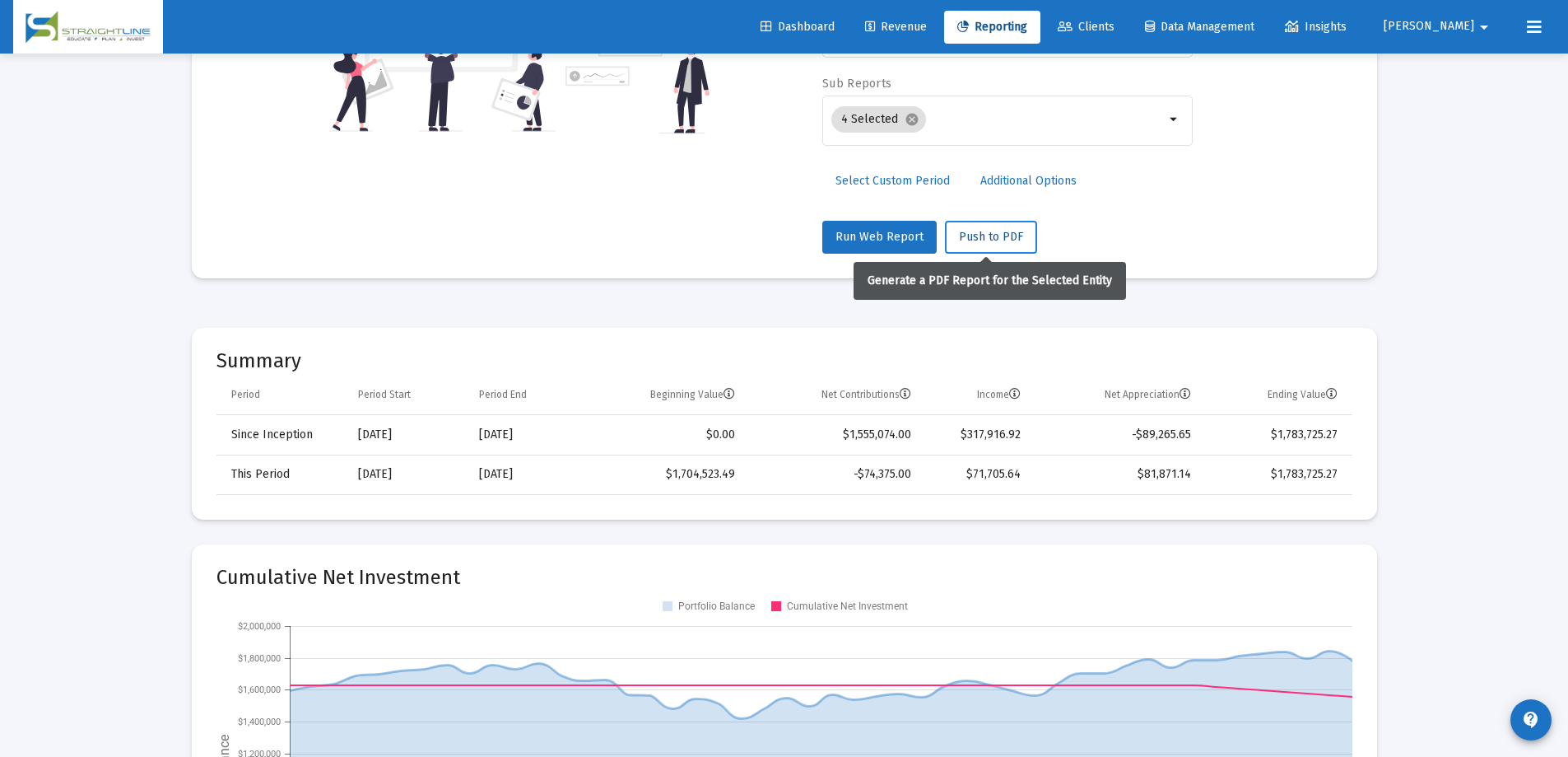
click at [981, 237] on span "Push to PDF" at bounding box center [991, 236] width 64 height 14
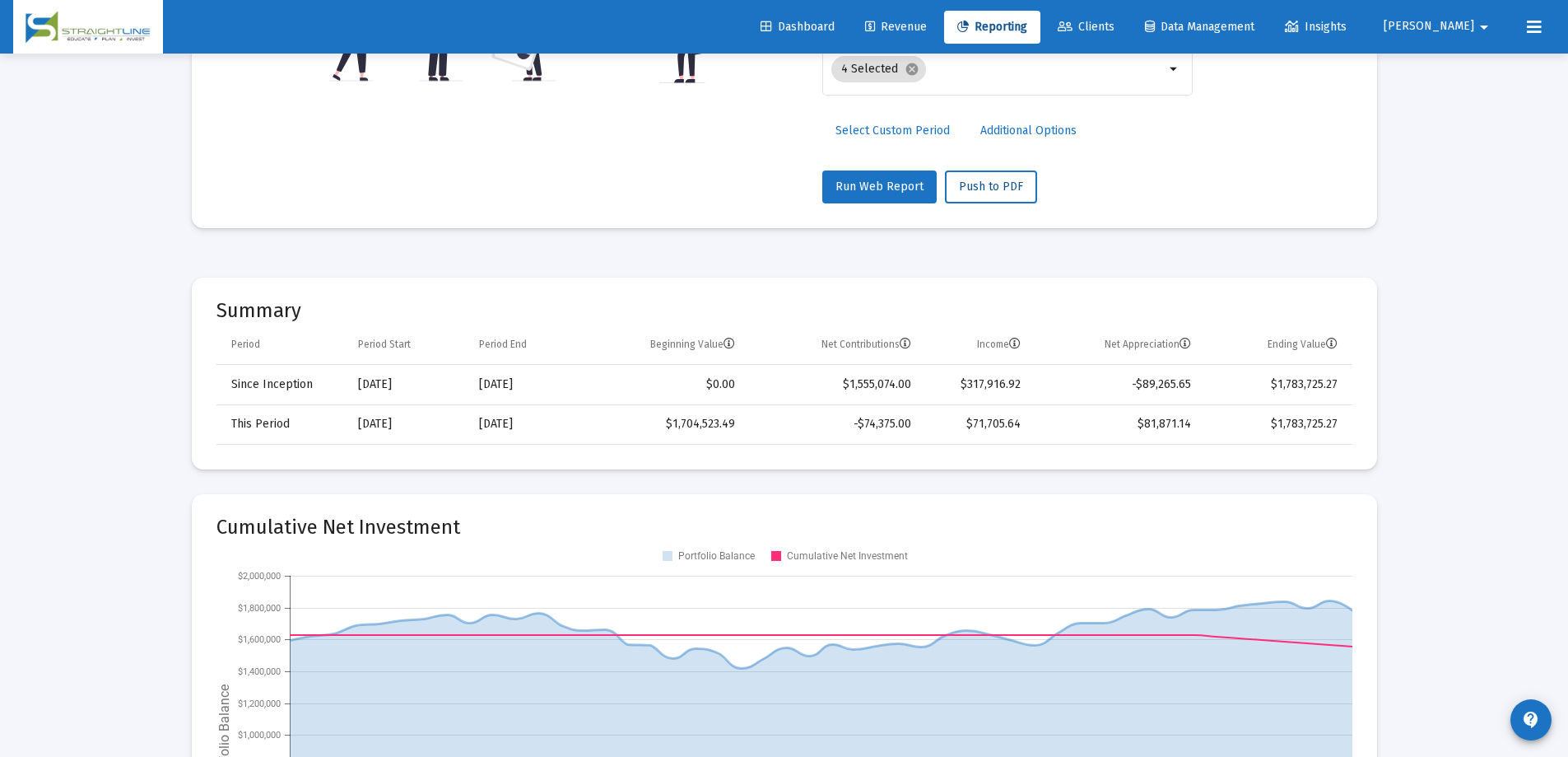
scroll to position [412, 0]
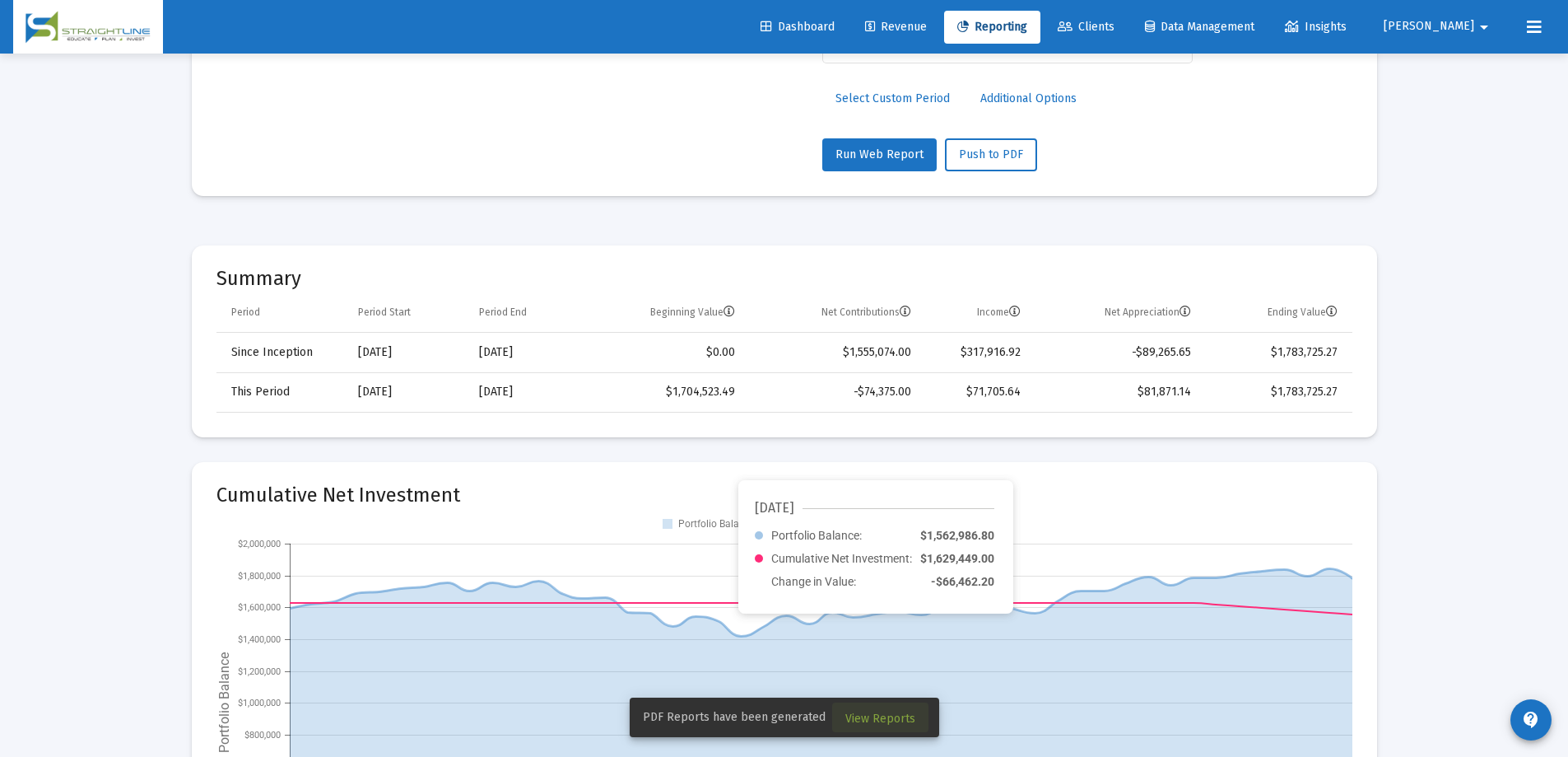
click at [878, 721] on span "View Reports" at bounding box center [880, 718] width 70 height 14
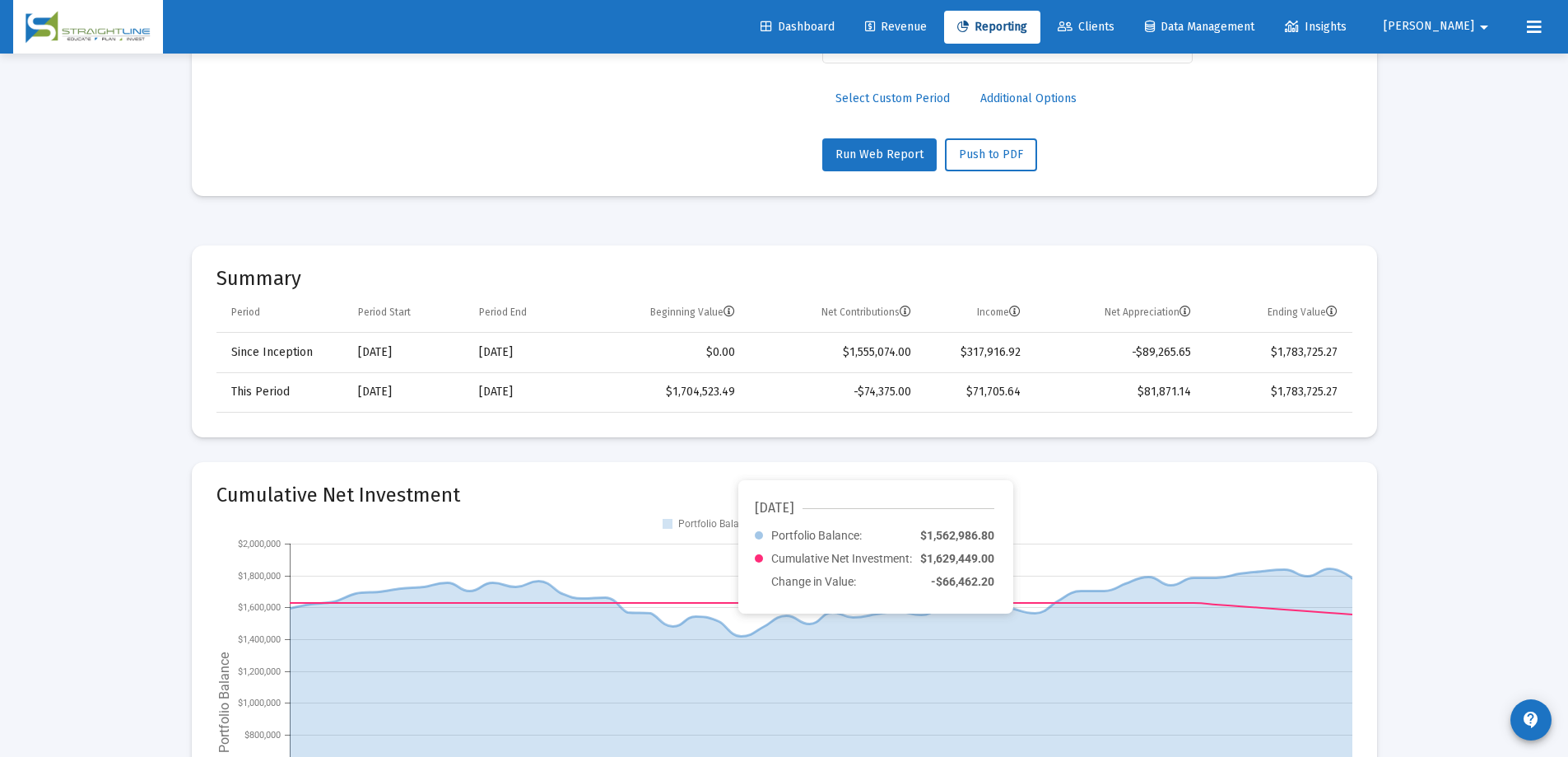
scroll to position [53, 0]
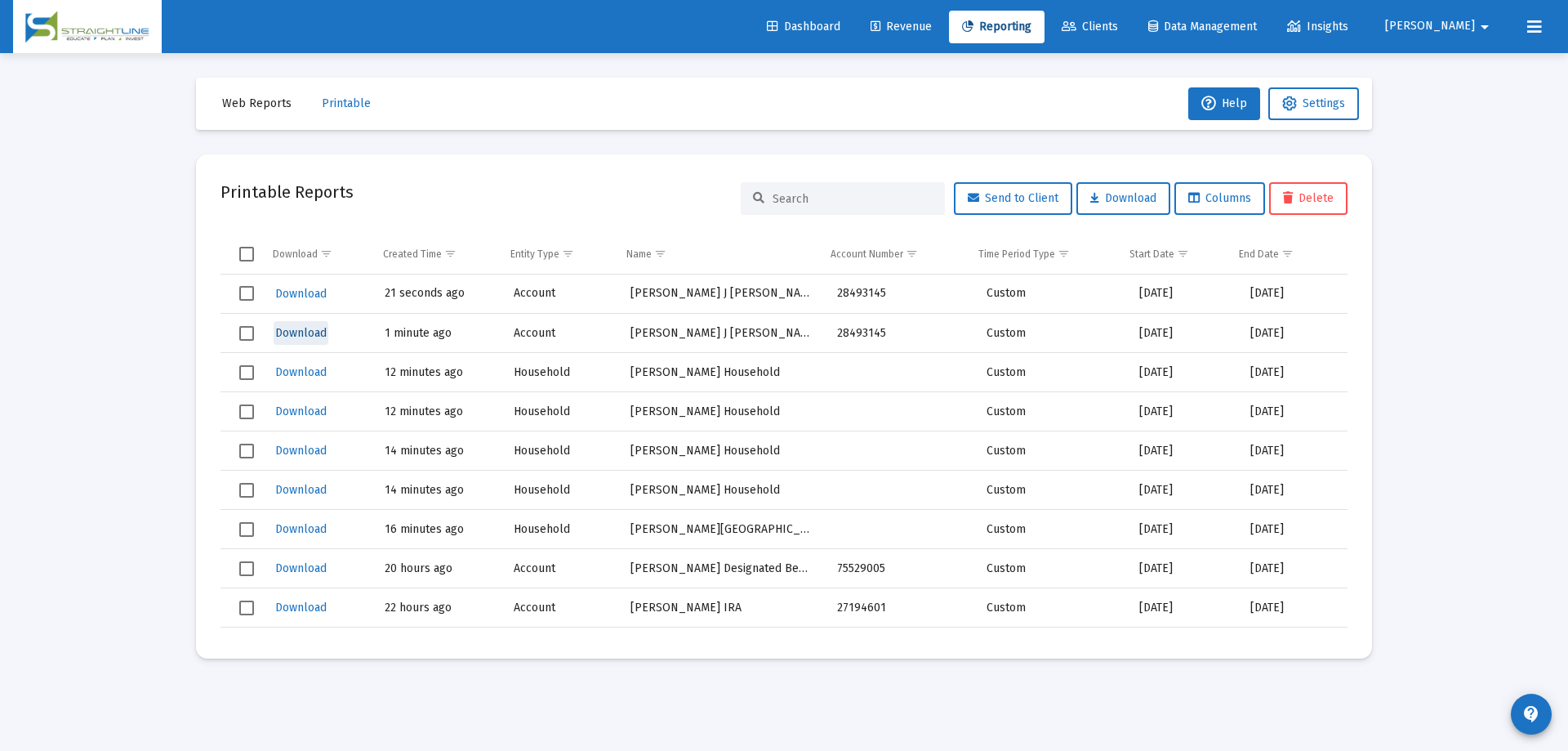
click at [295, 328] on span "Download" at bounding box center [301, 332] width 51 height 13
